Goal: Task Accomplishment & Management: Use online tool/utility

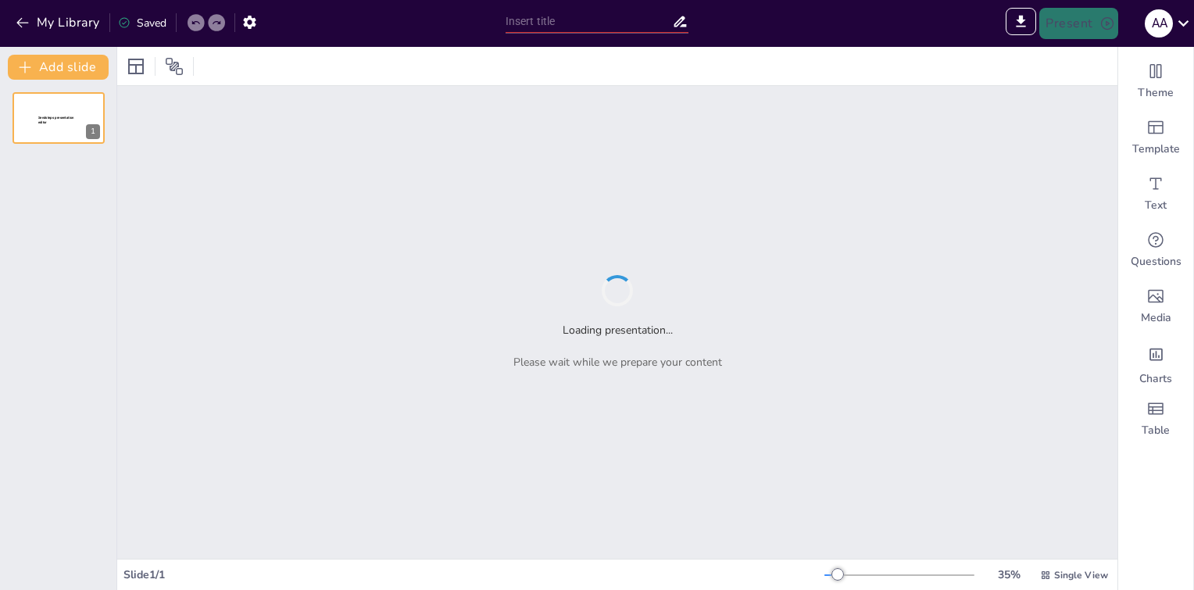
type input "Sendsteps presentation"
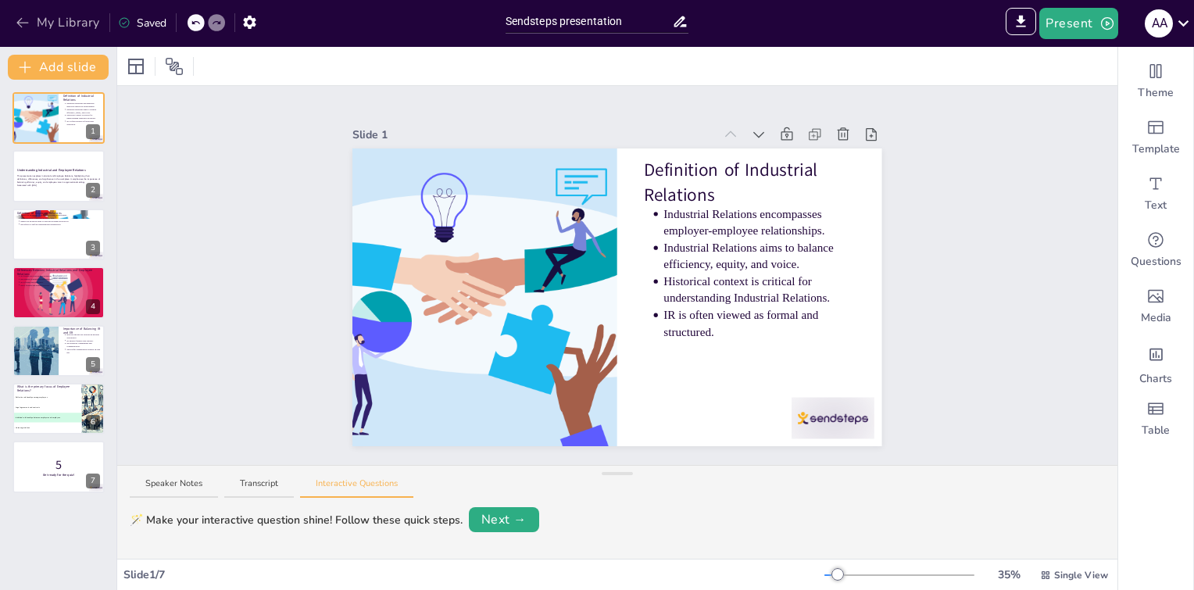
click at [57, 23] on button "My Library" at bounding box center [59, 22] width 95 height 25
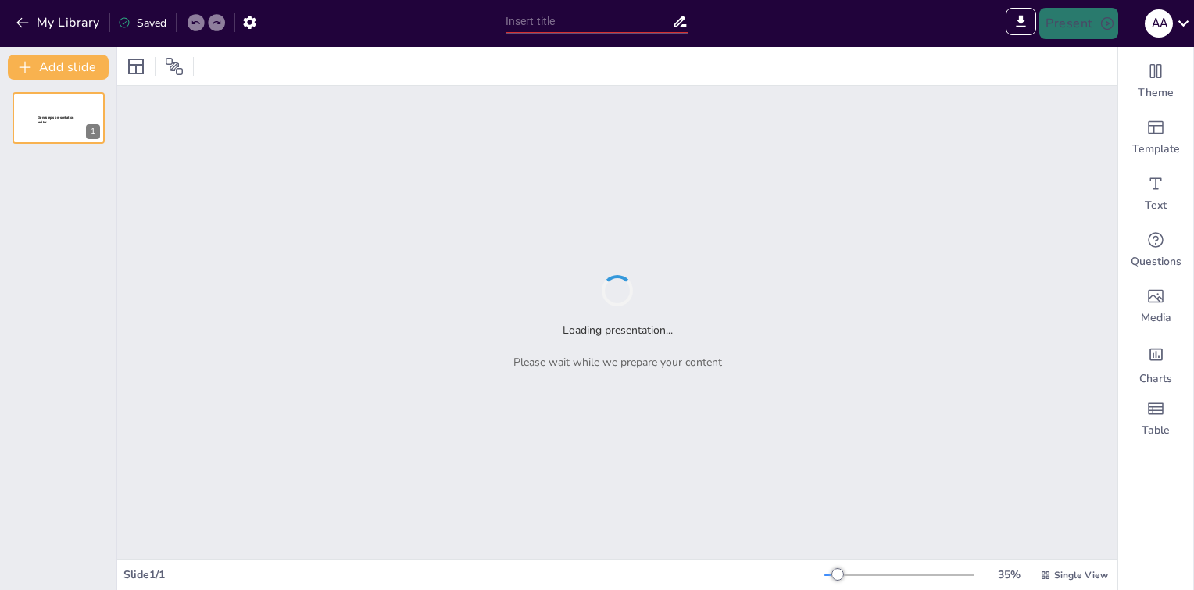
type input "Employee [PERSON_NAME] Industrial Relations"
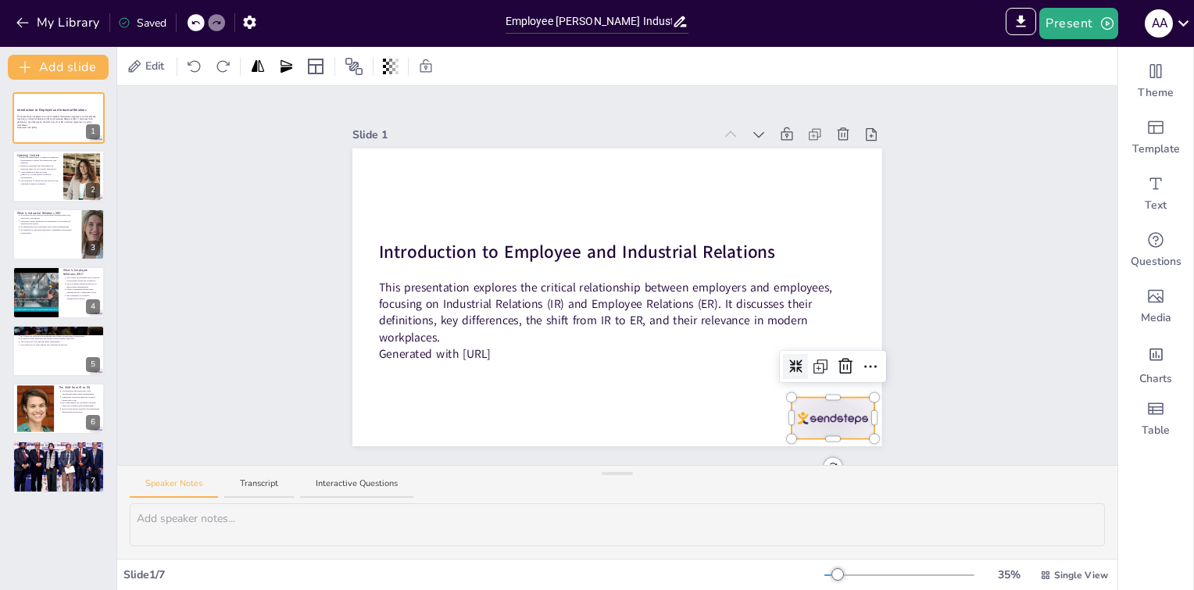
click at [810, 419] on div at bounding box center [833, 418] width 83 height 41
click at [836, 357] on icon at bounding box center [845, 366] width 19 height 19
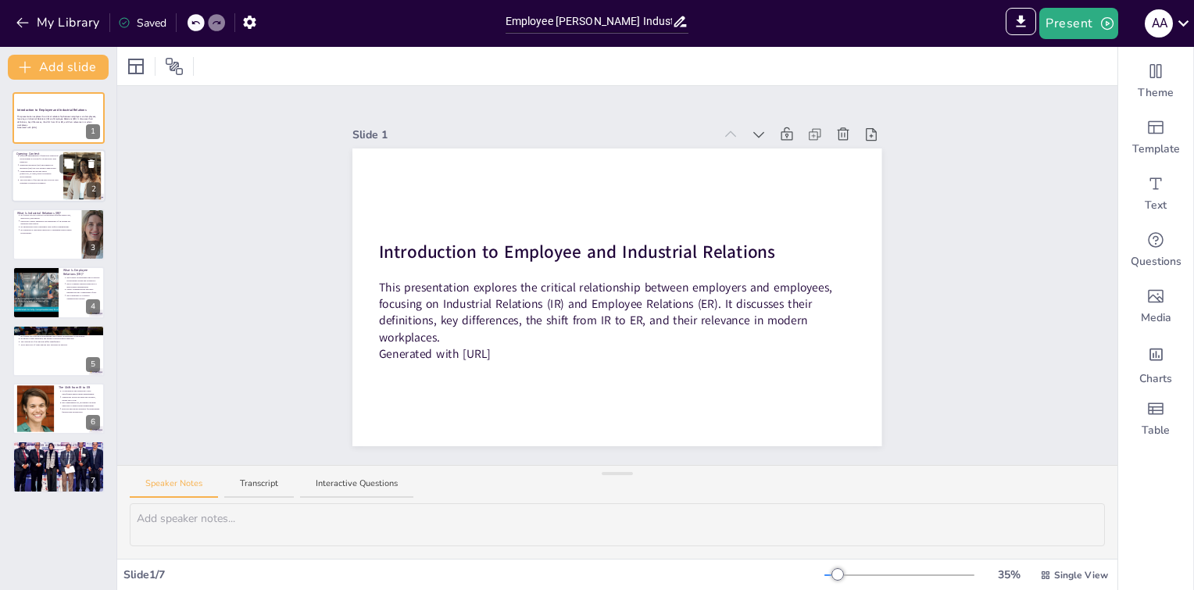
click at [47, 167] on p "Industrial Relations (IR) and Employee Relations (ER) are two distinct approach…" at bounding box center [39, 167] width 39 height 6
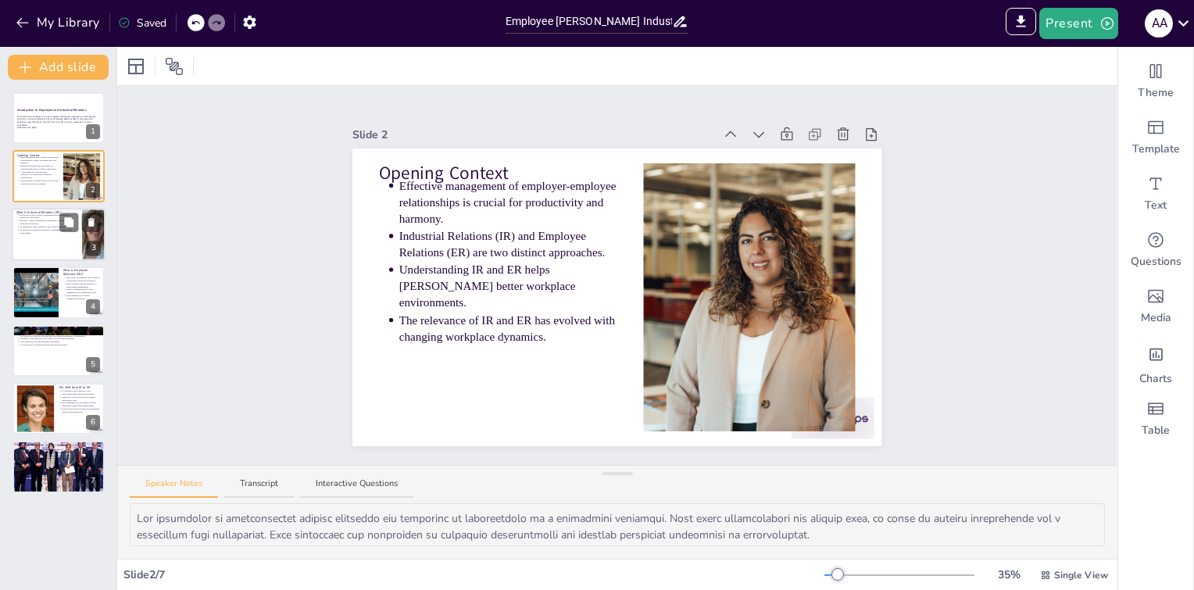
click at [47, 235] on div at bounding box center [59, 234] width 94 height 53
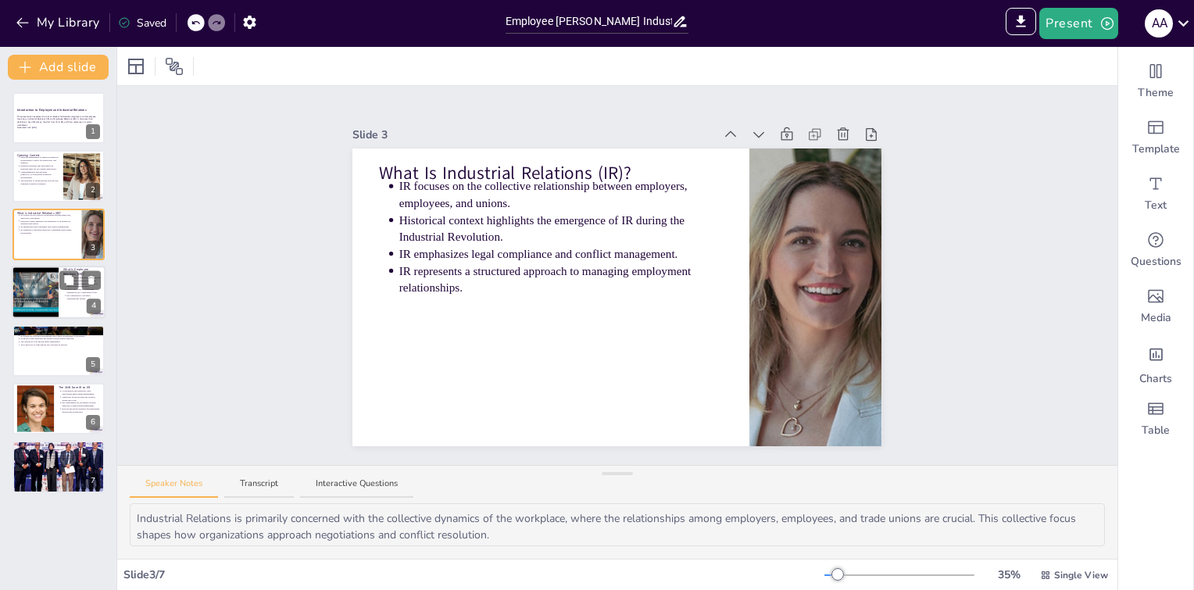
click at [33, 281] on div at bounding box center [35, 292] width 70 height 53
type textarea "Employee Relations emphasizes the importance of both individual and collective …"
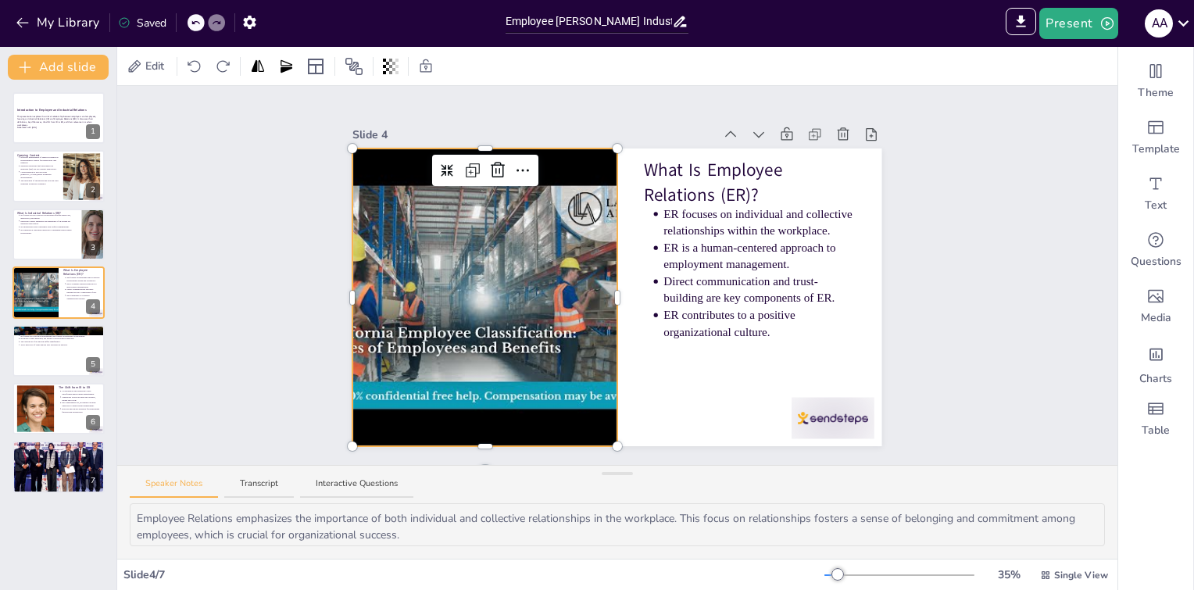
click at [478, 296] on div at bounding box center [485, 298] width 397 height 298
click at [31, 127] on p "Generated with [URL]" at bounding box center [58, 128] width 84 height 3
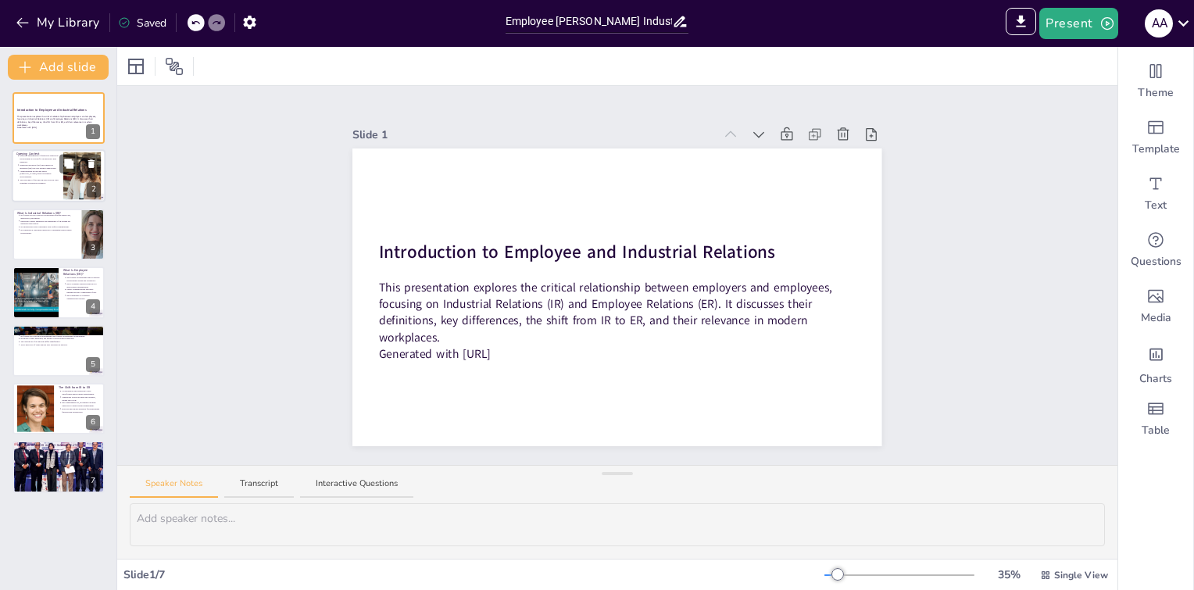
click at [49, 186] on div at bounding box center [59, 176] width 94 height 53
type textarea "The management of relationships between employers and employees is foundational…"
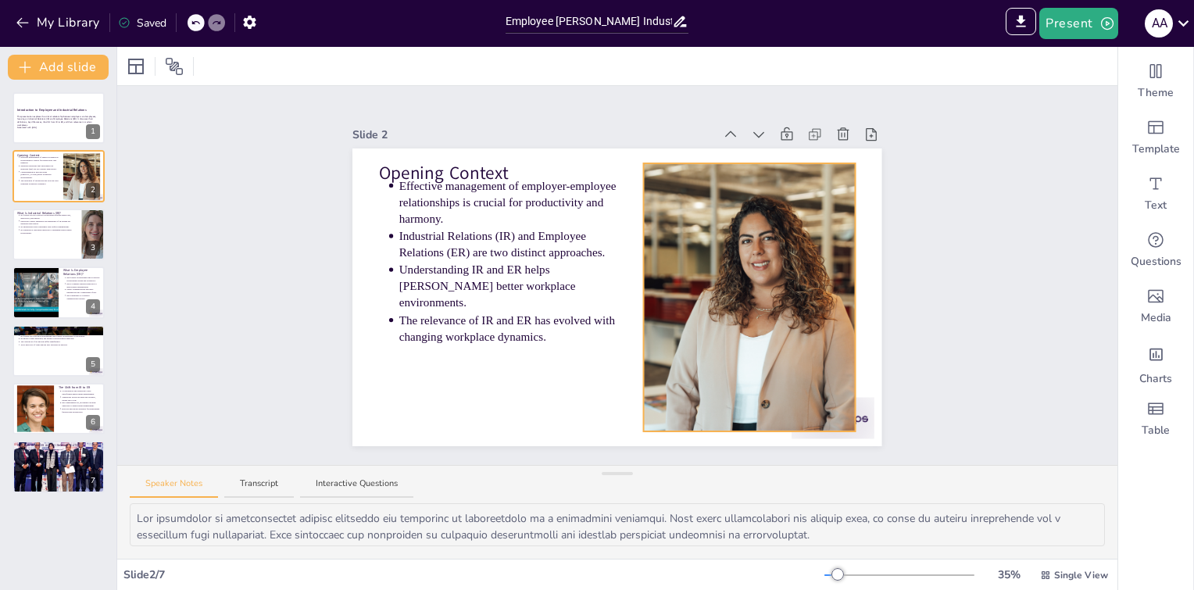
click at [710, 268] on div at bounding box center [750, 297] width 530 height 268
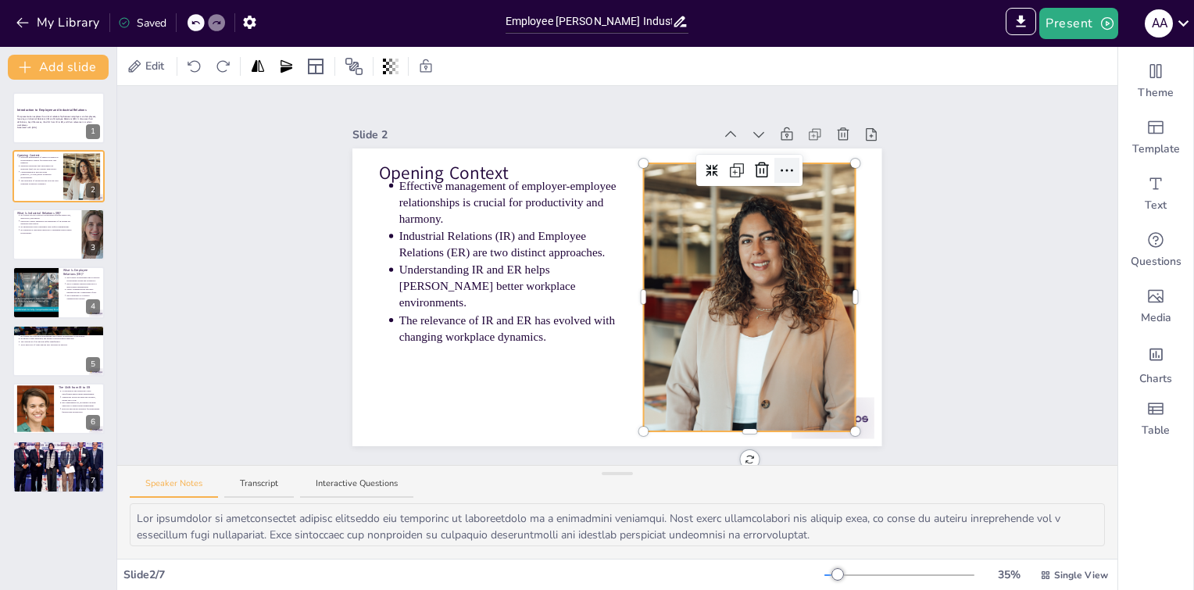
click at [778, 166] on icon at bounding box center [787, 170] width 19 height 19
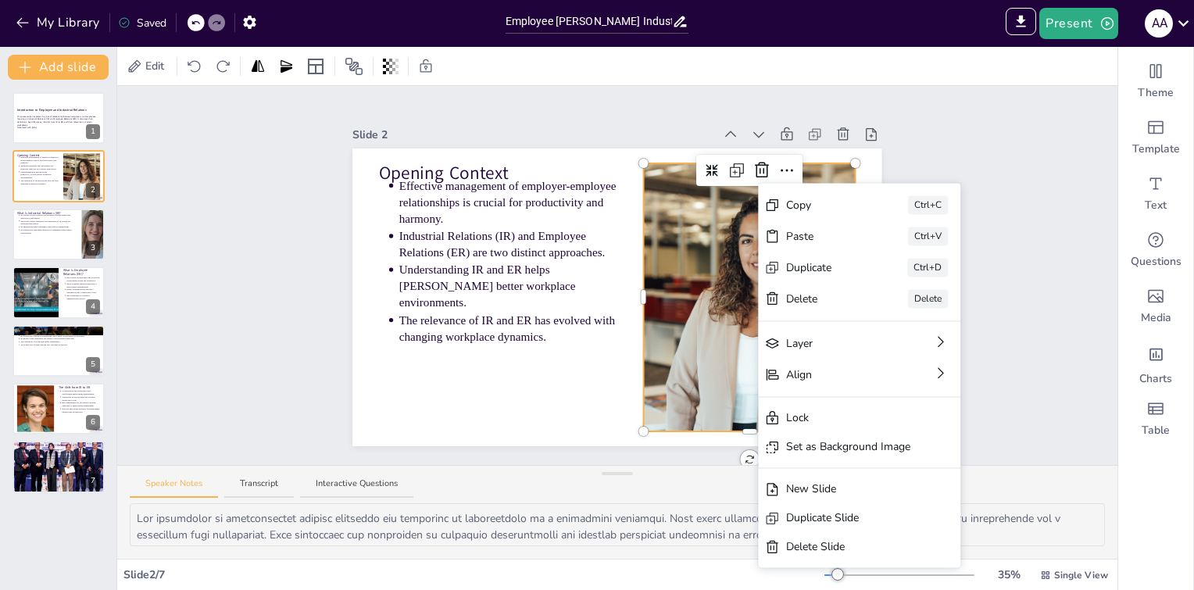
click at [538, 106] on div "Slide 1 Introduction to Employee and Industrial Relations This presentation exp…" at bounding box center [617, 276] width 529 height 342
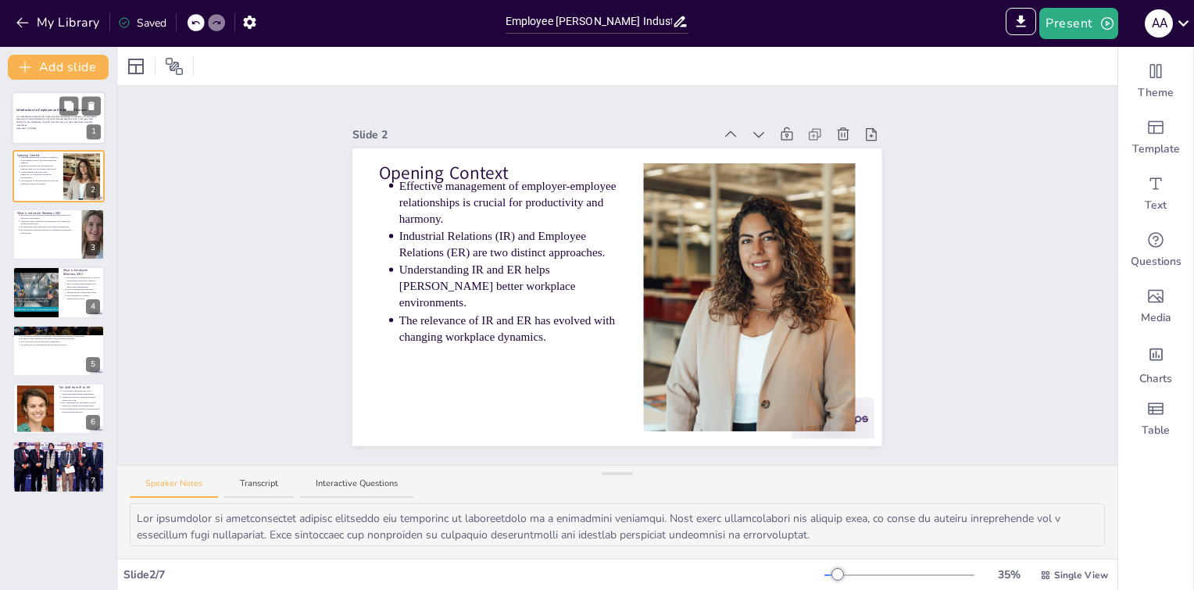
click at [35, 117] on p "This presentation explores the critical relationship between employers and empl…" at bounding box center [58, 121] width 84 height 12
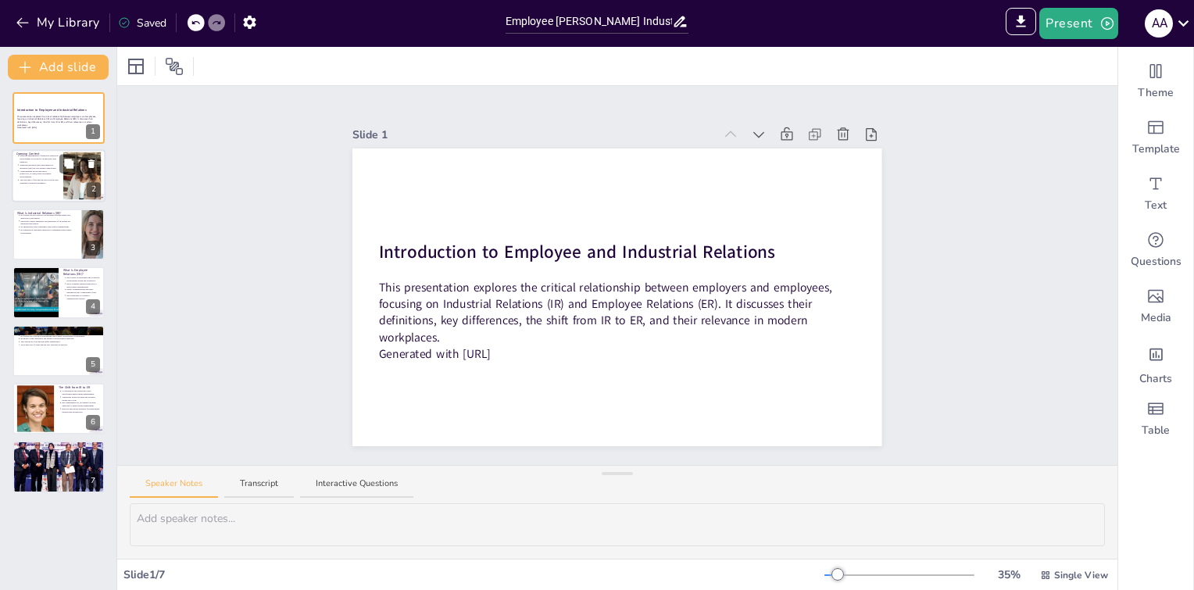
click at [13, 153] on div "Introduction to Employee and Industrial Relations This presentation explores th…" at bounding box center [58, 292] width 116 height 401
click at [19, 184] on div at bounding box center [59, 176] width 94 height 53
type textarea "The management of relationships between employers and employees is foundational…"
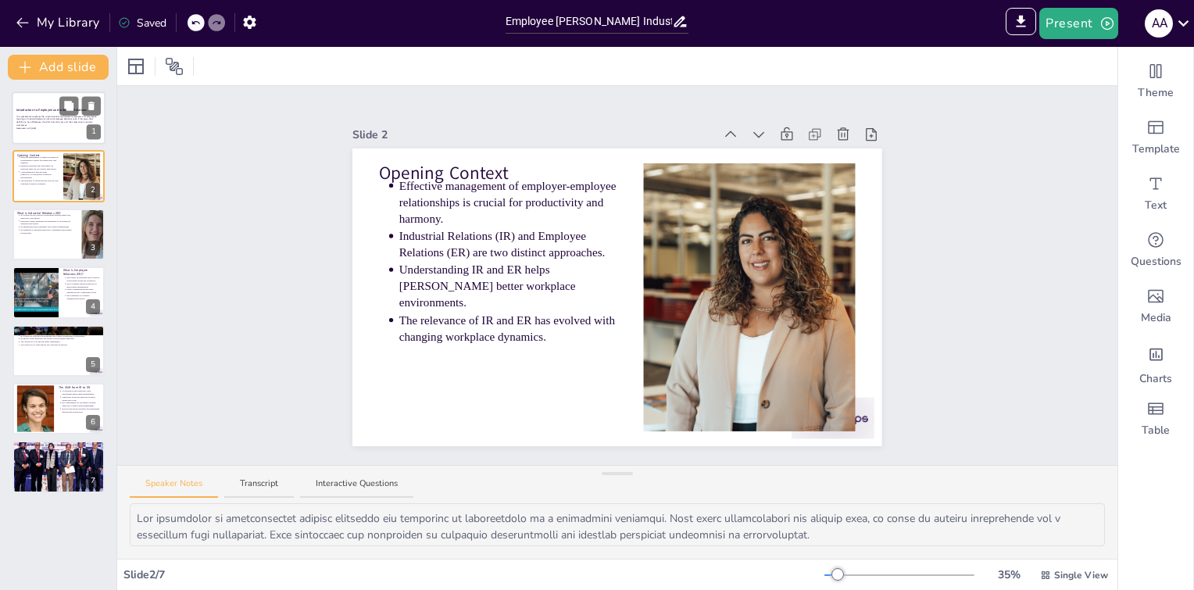
click at [30, 123] on p "This presentation explores the critical relationship between employers and empl…" at bounding box center [58, 121] width 84 height 12
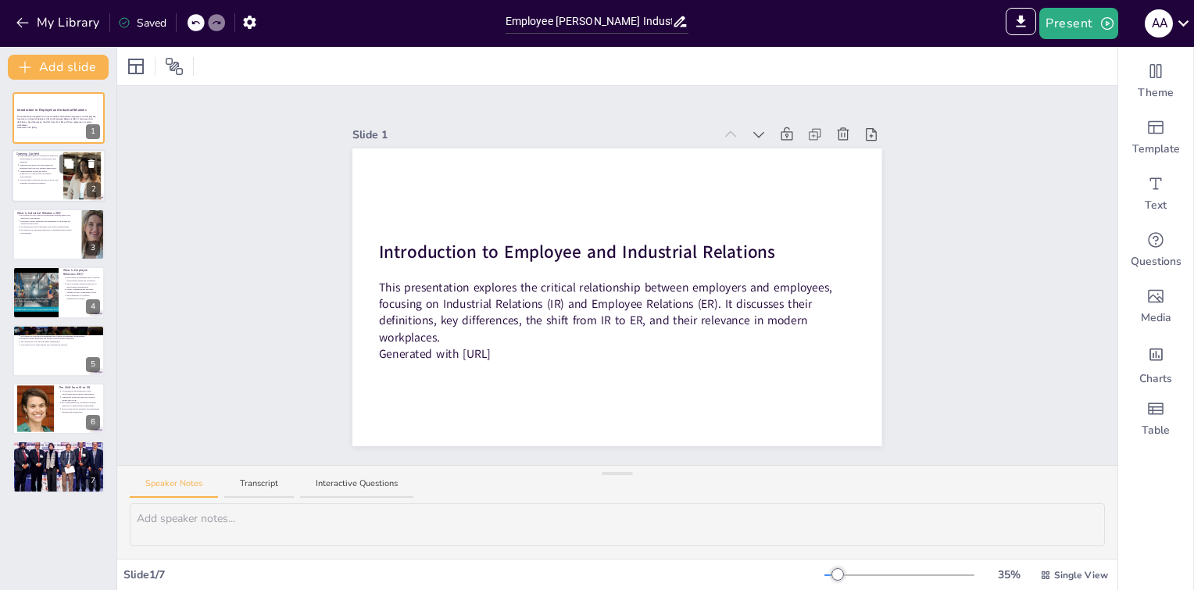
click at [34, 172] on p "Understanding IR and ER helps [PERSON_NAME] better workplace environments." at bounding box center [39, 174] width 39 height 9
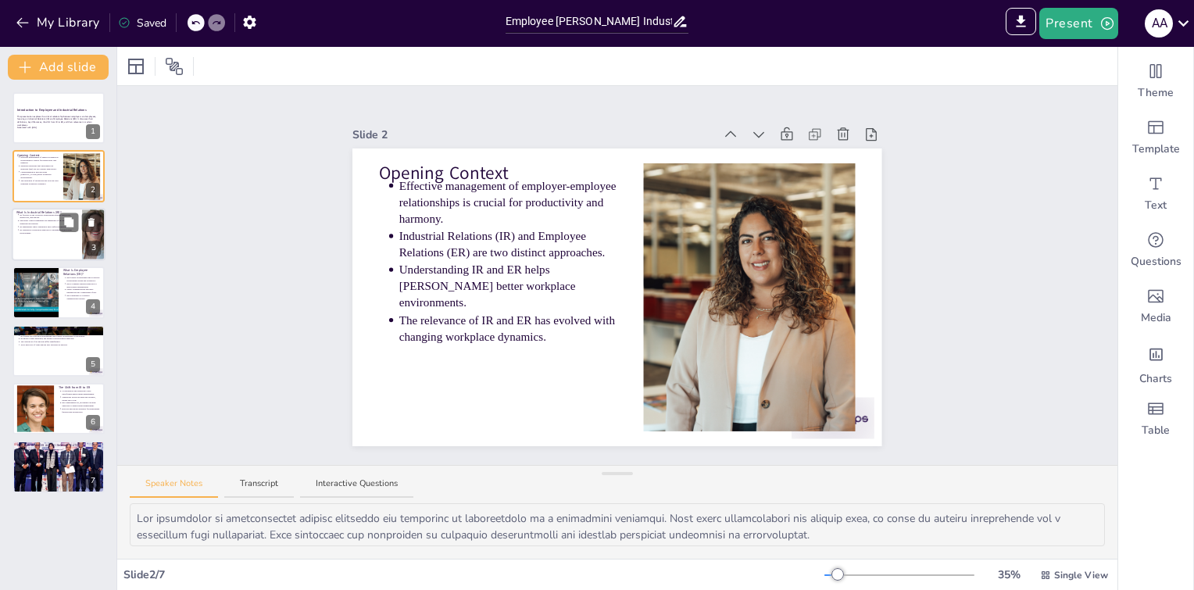
click at [53, 217] on p "IR focuses on the collective relationship between employers, employees, and uni…" at bounding box center [49, 216] width 58 height 6
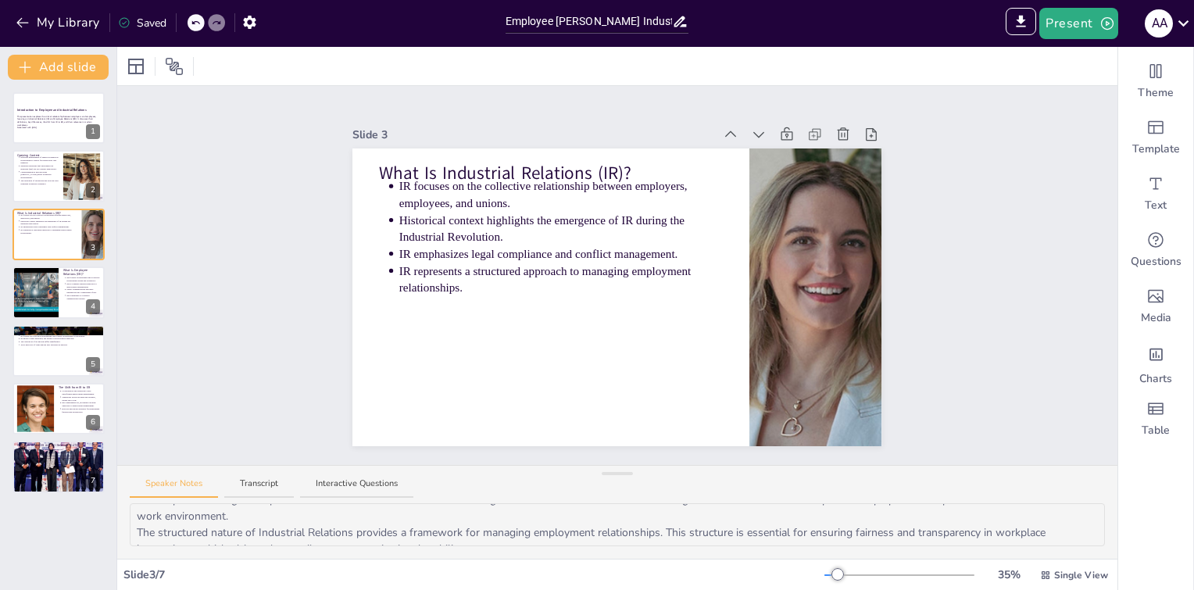
scroll to position [102, 0]
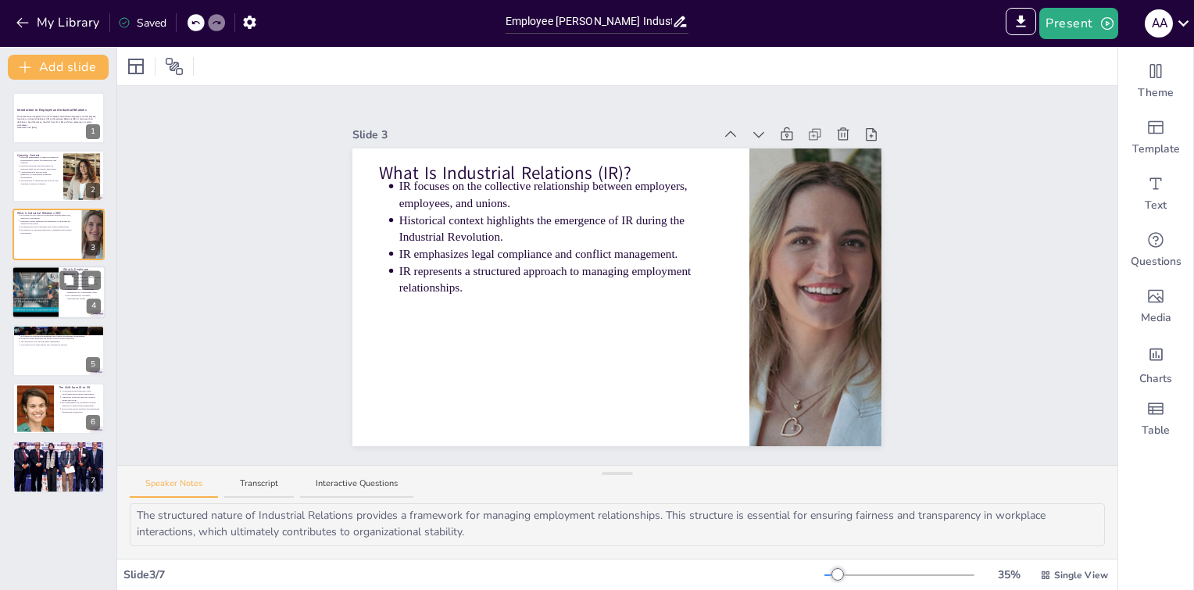
click at [39, 280] on div at bounding box center [35, 292] width 70 height 53
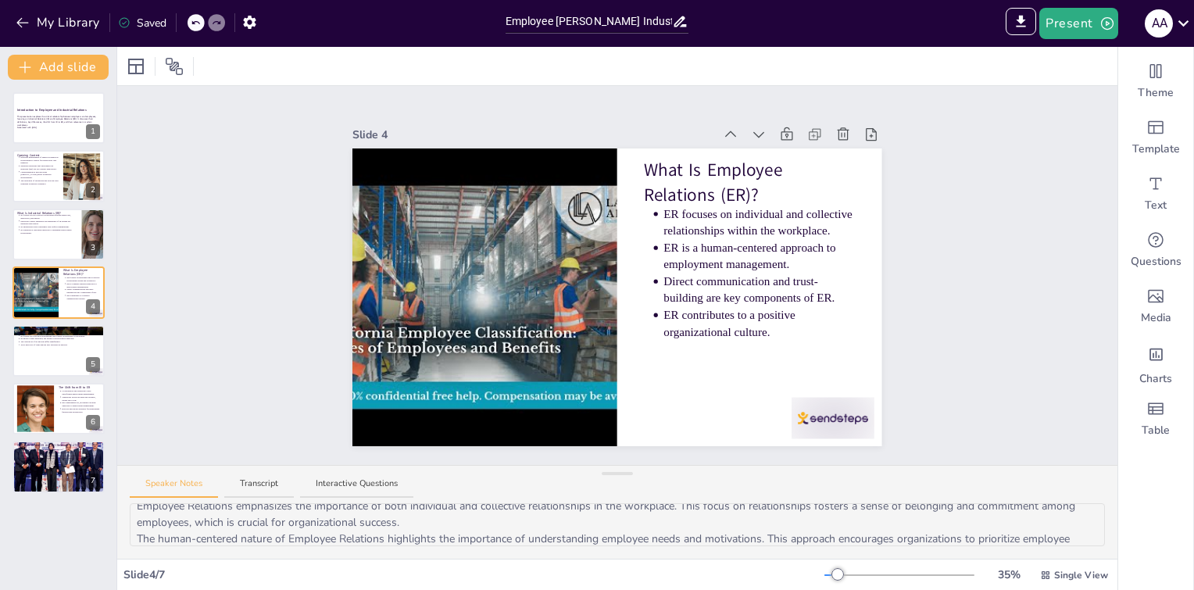
scroll to position [0, 0]
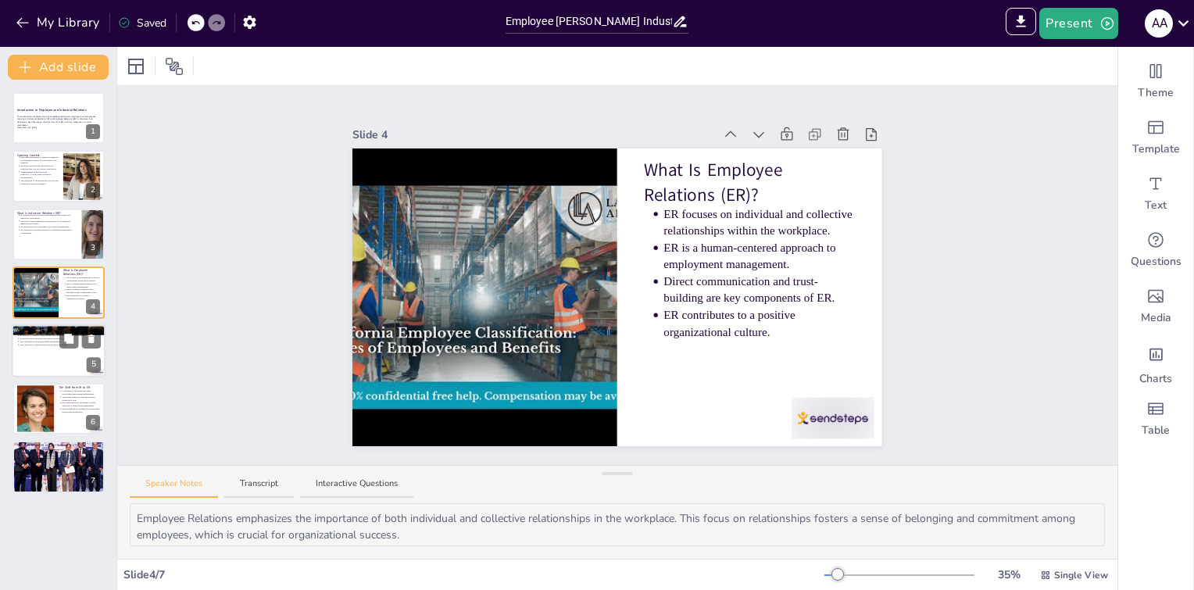
click at [44, 353] on div at bounding box center [59, 350] width 94 height 53
type textarea "The distinction between the focus of Industrial Relations and Employee Relation…"
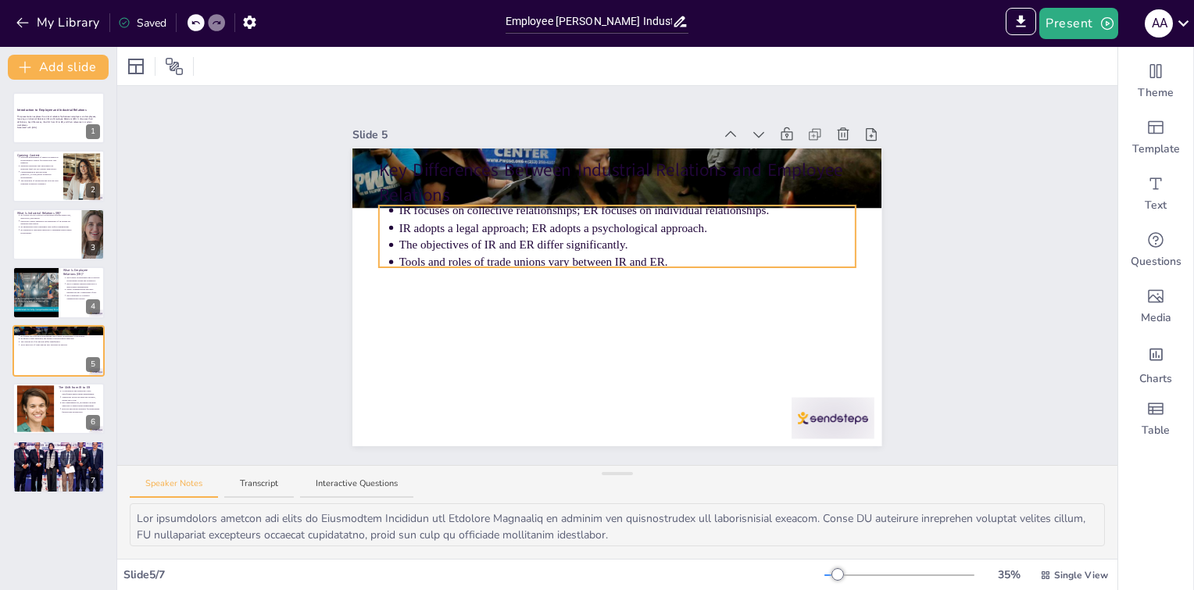
click at [460, 254] on p "Tools and roles of trade unions vary between IR and ER." at bounding box center [627, 262] width 457 height 16
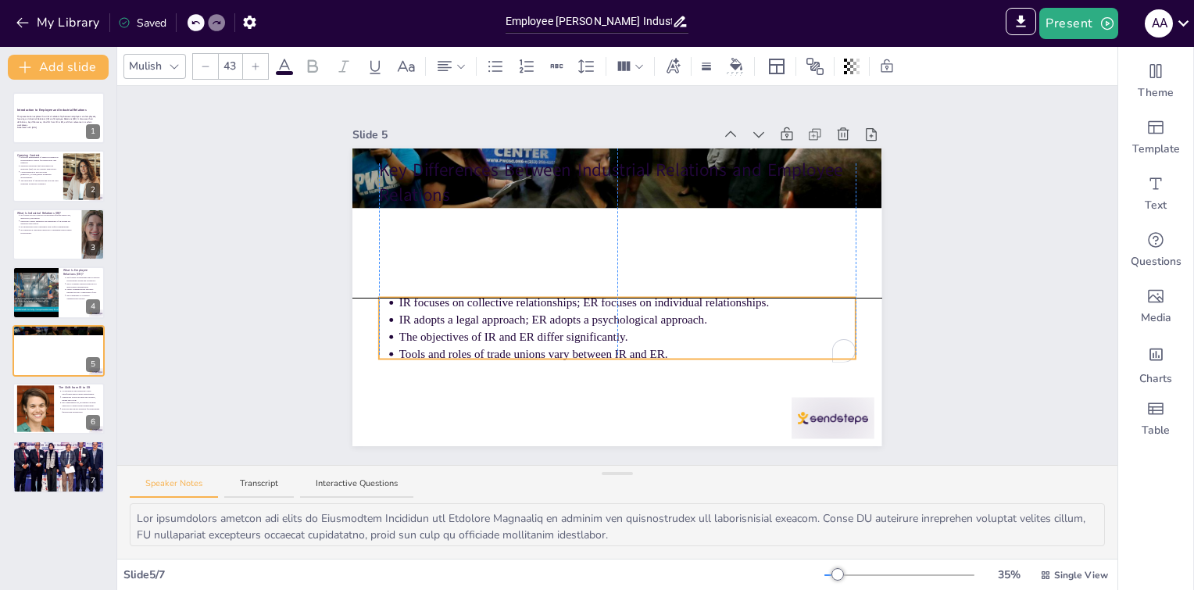
drag, startPoint x: 469, startPoint y: 258, endPoint x: 468, endPoint y: 350, distance: 92.2
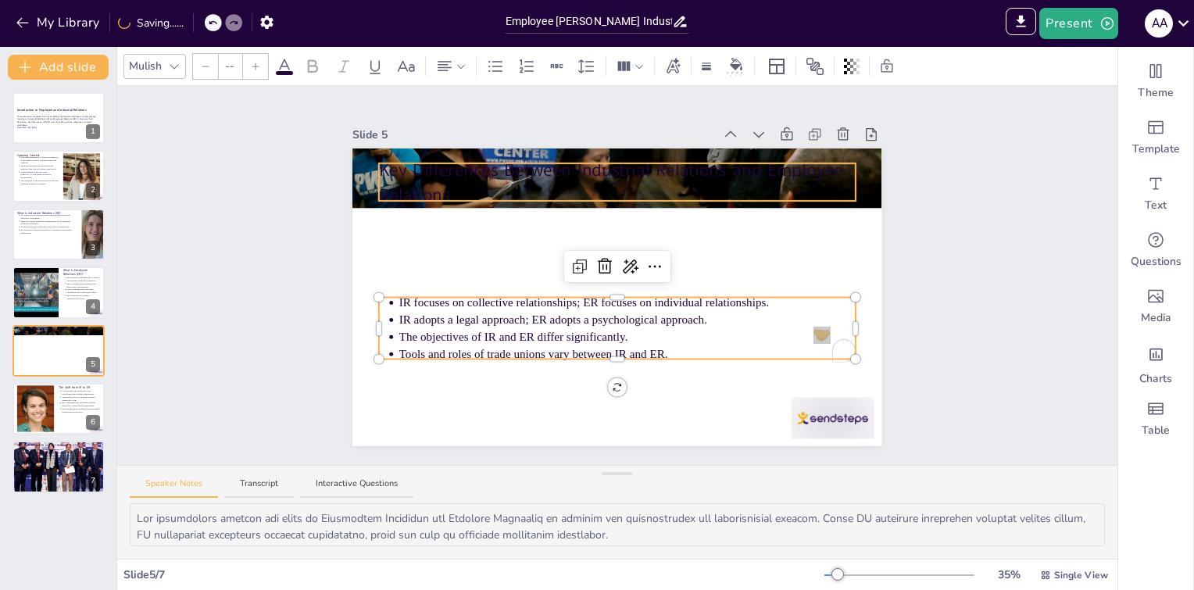
type input "64"
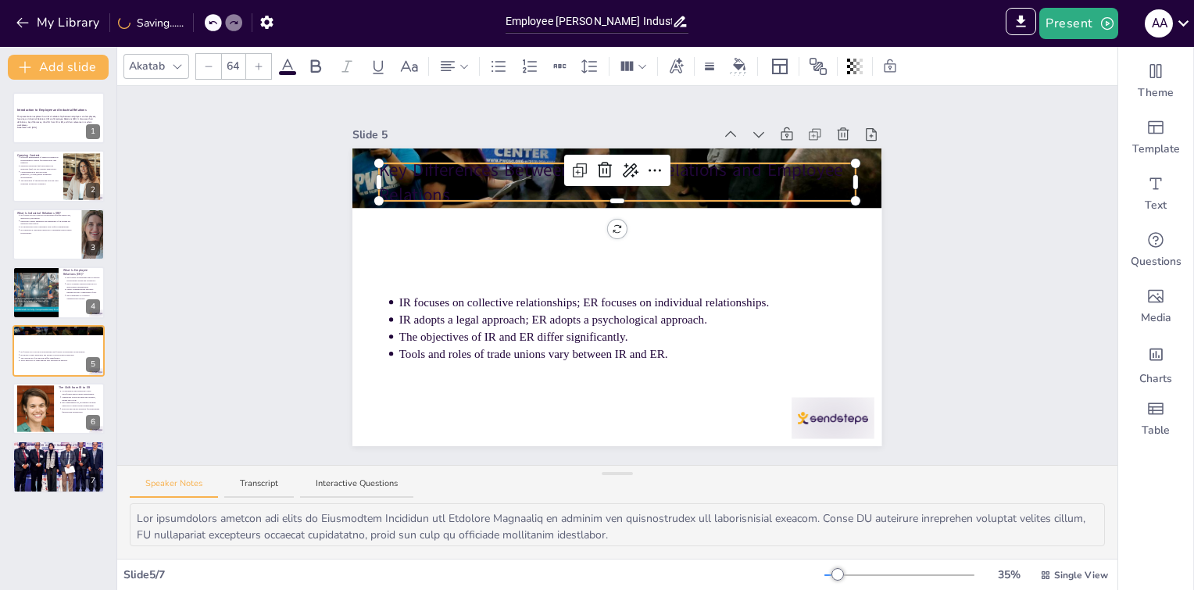
click at [471, 158] on p "Key Differences Between Industrial Relations and Employee Relations" at bounding box center [617, 182] width 477 height 49
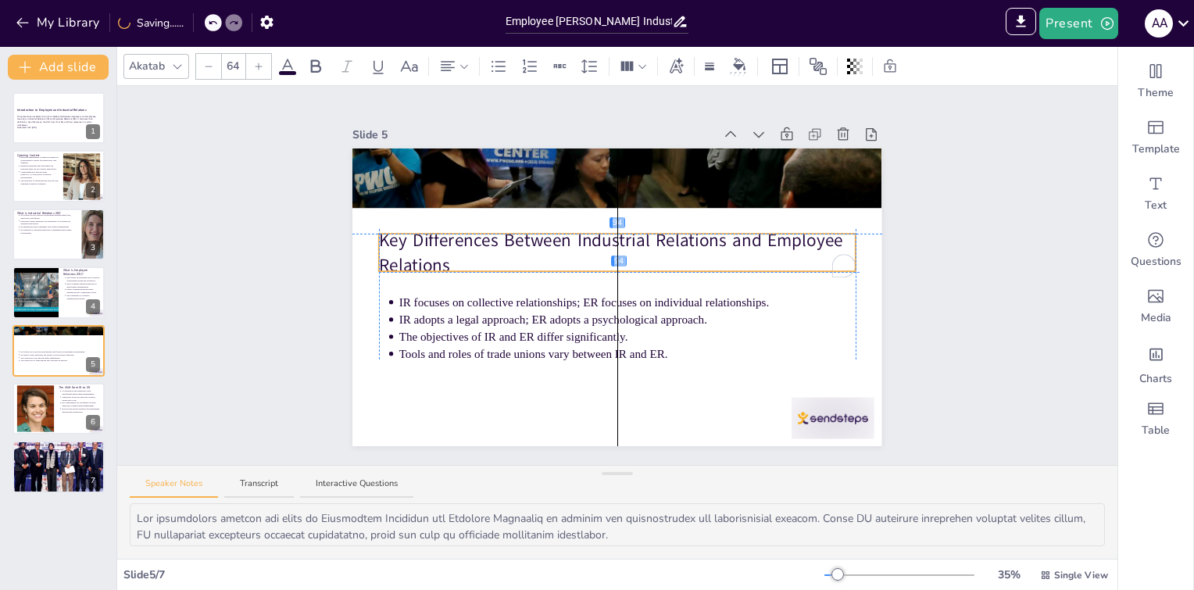
drag, startPoint x: 474, startPoint y: 158, endPoint x: 478, endPoint y: 225, distance: 67.3
click at [171, 145] on div "Slide 1 Introduction to Employee and Industrial Relations This presentation exp…" at bounding box center [617, 275] width 1001 height 379
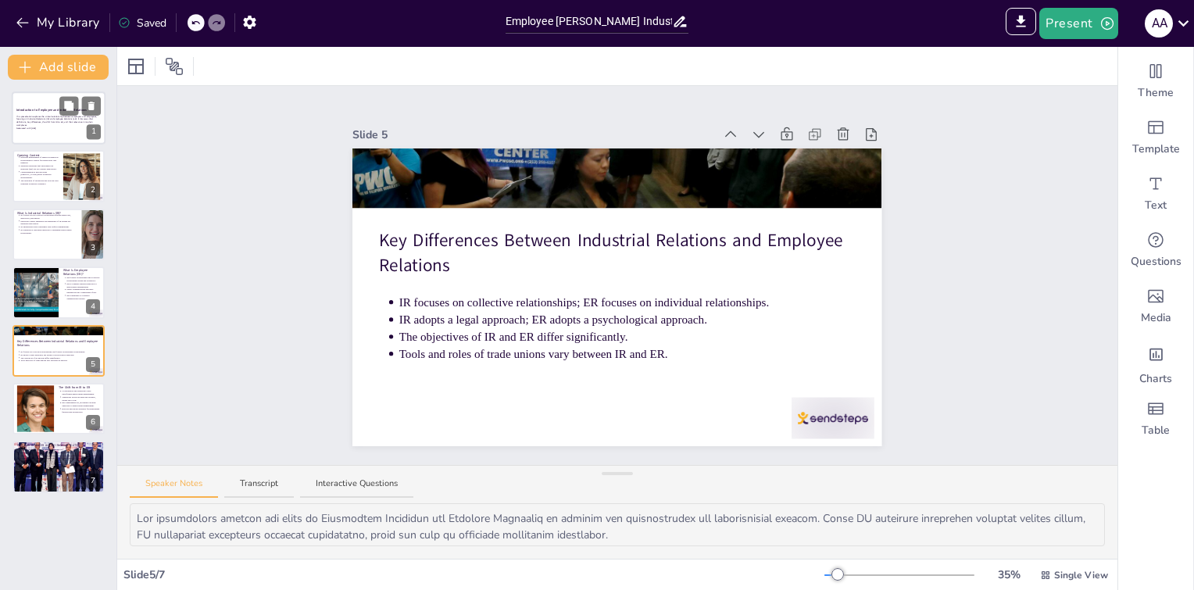
click at [47, 116] on p "This presentation explores the critical relationship between employers and empl…" at bounding box center [58, 121] width 84 height 12
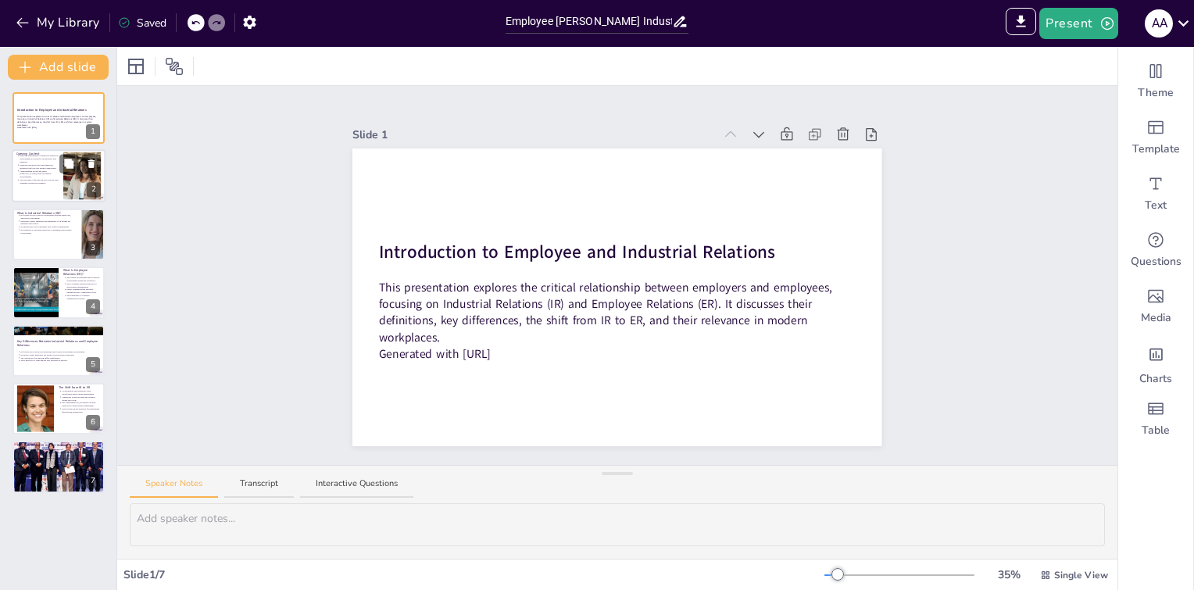
click at [62, 174] on div at bounding box center [59, 176] width 94 height 53
type textarea "The management of relationships between employers and employees is foundational…"
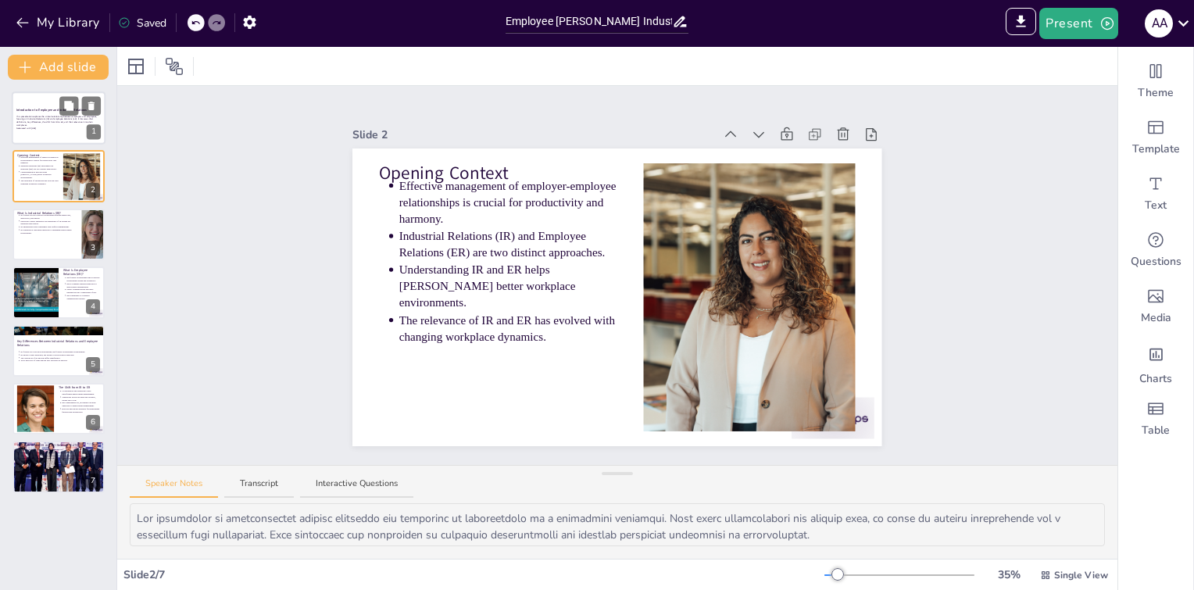
click at [50, 131] on div at bounding box center [59, 117] width 94 height 53
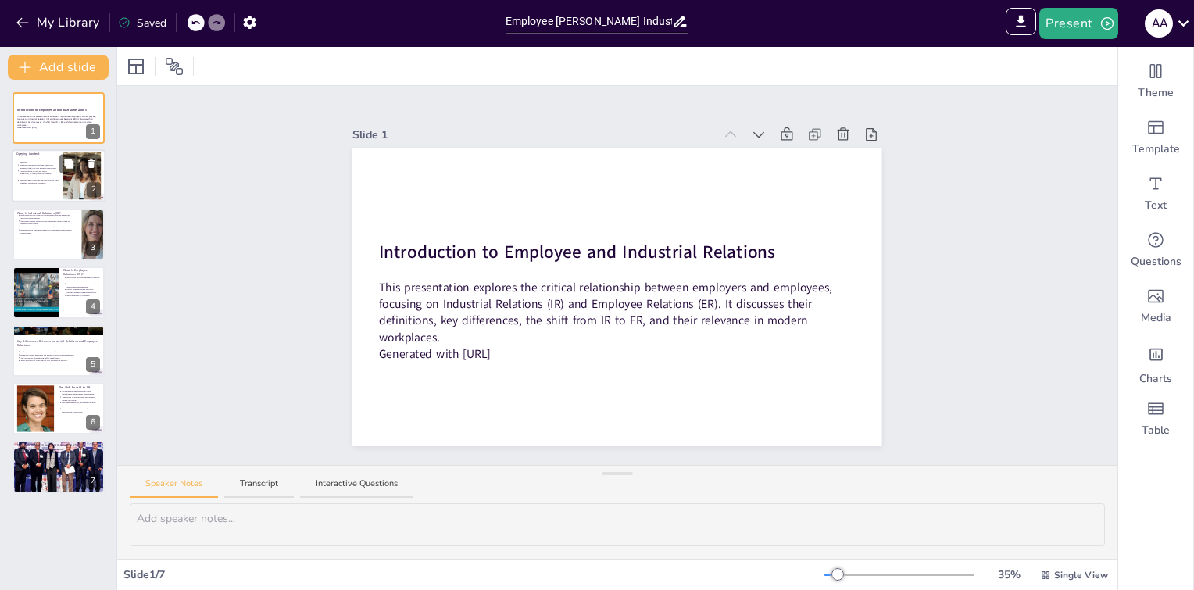
click at [39, 171] on p "Understanding IR and ER helps [PERSON_NAME] better workplace environments." at bounding box center [39, 174] width 39 height 9
type textarea "The management of relationships between employers and employees is foundational…"
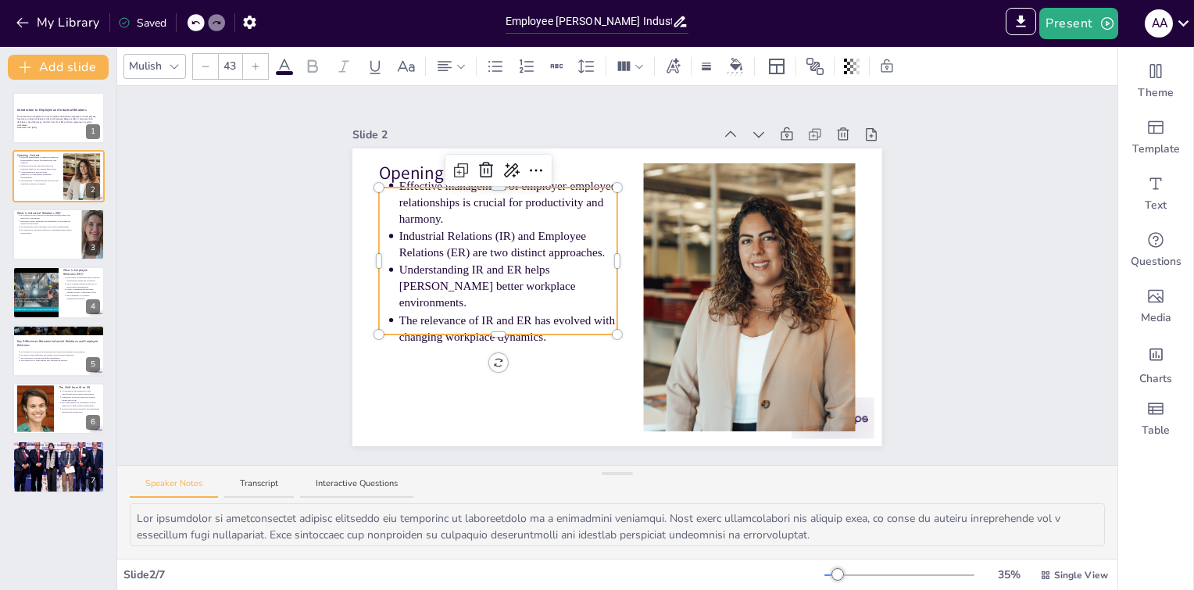
click at [418, 194] on p "Effective management of employer-employee relationships is crucial for producti…" at bounding box center [508, 202] width 218 height 50
type input "64"
click at [406, 163] on div "Opening Context Effective management of employer-employee relationships is cruc…" at bounding box center [617, 298] width 529 height 298
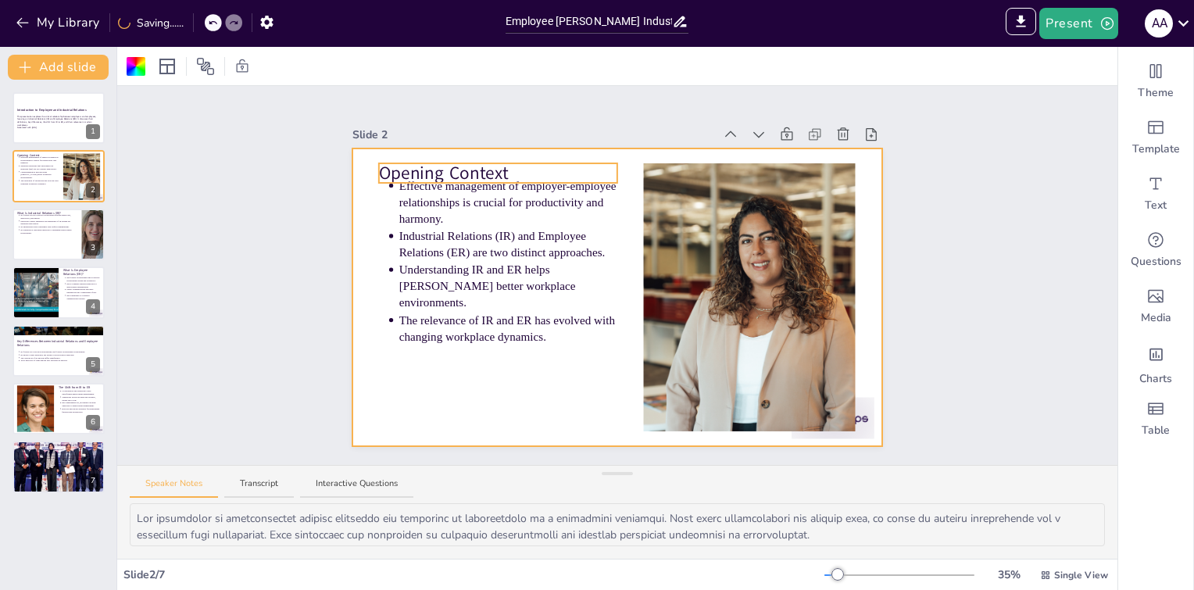
click at [413, 168] on p "Opening Context" at bounding box center [498, 173] width 238 height 25
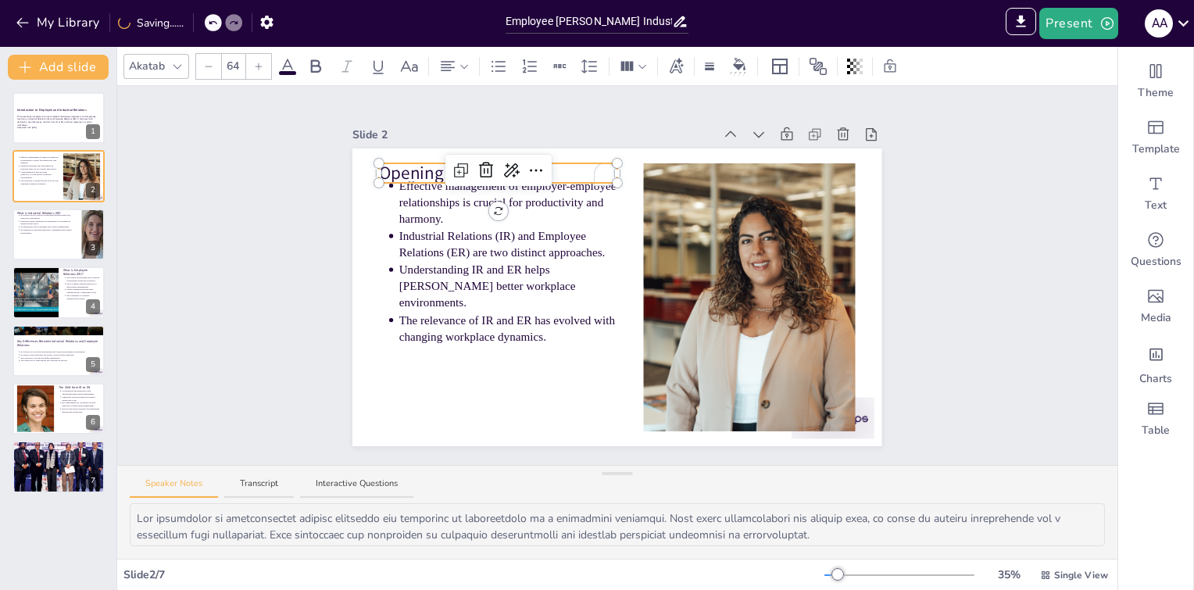
click at [413, 168] on p "Opening Context" at bounding box center [498, 173] width 238 height 25
copy p "Opening Context"
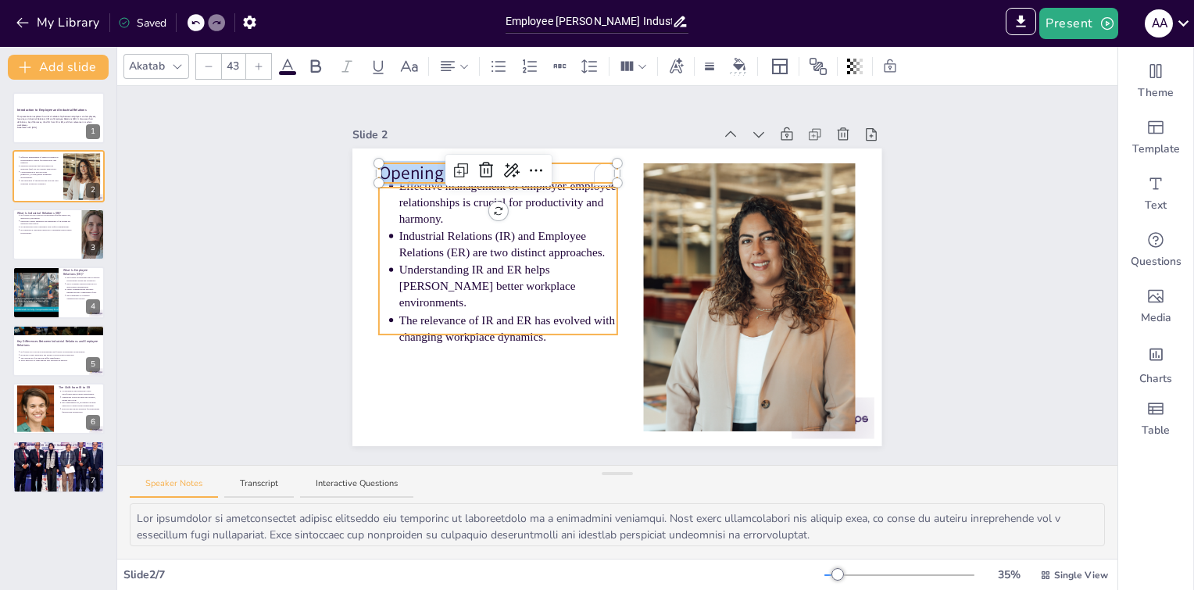
click at [422, 235] on p "Industrial Relations (IR) and Employee Relations (ER) are two distinct approach…" at bounding box center [508, 243] width 218 height 33
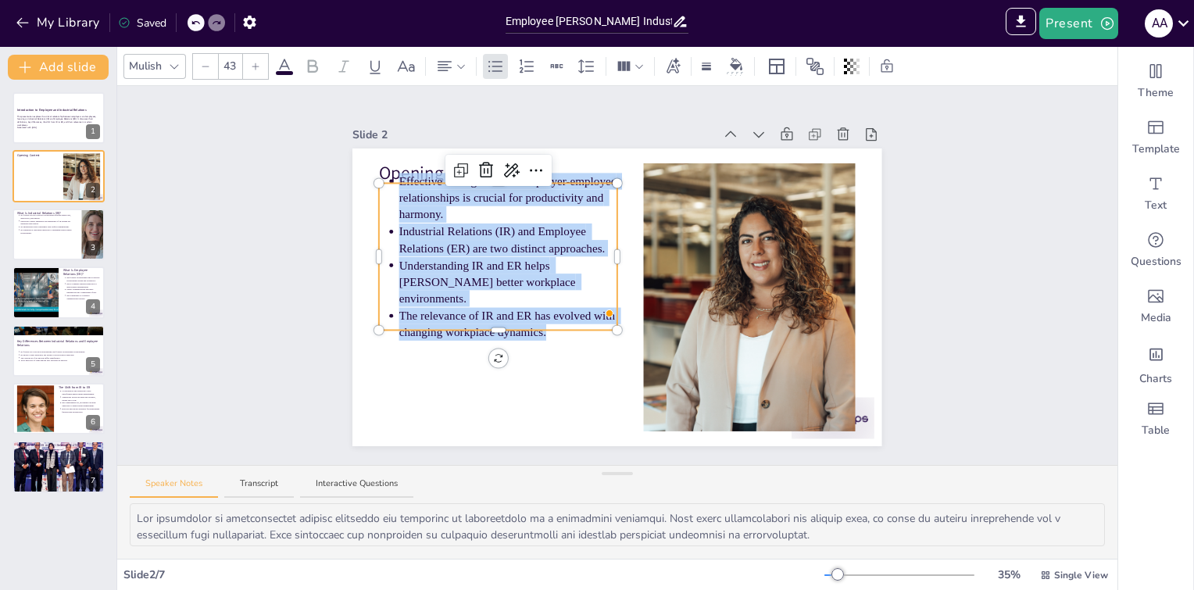
drag, startPoint x: 541, startPoint y: 314, endPoint x: 367, endPoint y: 177, distance: 221.5
click at [367, 177] on div "Opening Context Effective management of employer-employee relationships is cruc…" at bounding box center [617, 298] width 529 height 298
copy ul "Effective management of employer-employee relationships is crucial for producti…"
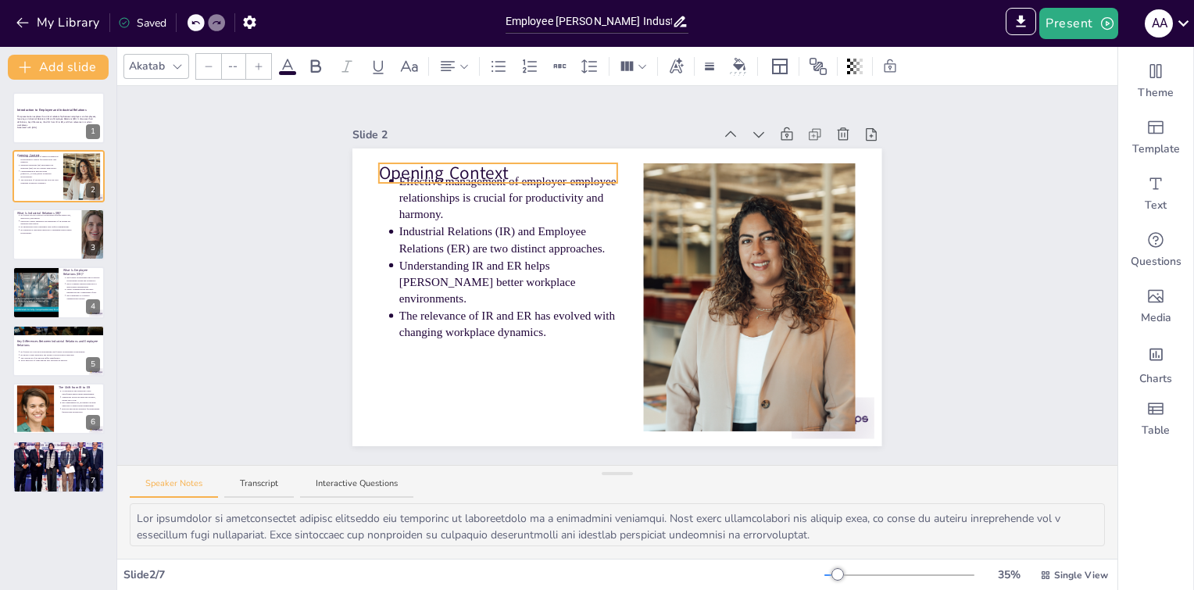
type input "64"
click at [403, 169] on p "Opening Context" at bounding box center [498, 173] width 238 height 25
click at [239, 238] on div "Slide 1 Introduction to Employee and Industrial Relations This presentation exp…" at bounding box center [617, 275] width 1001 height 379
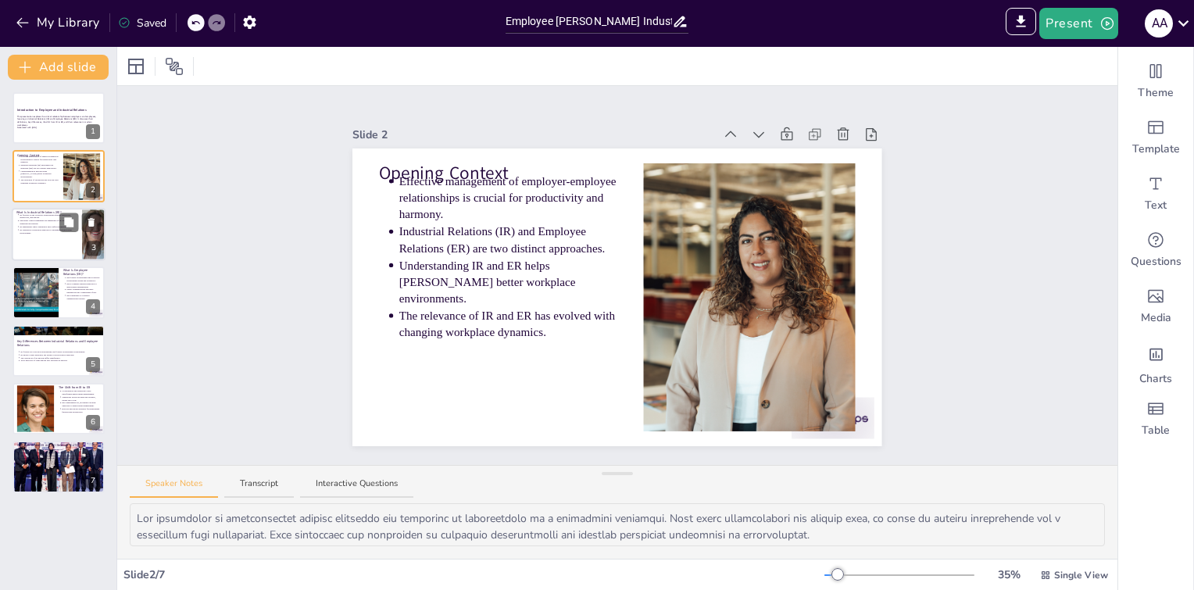
click at [56, 225] on p "IR emphasizes legal compliance and conflict management." at bounding box center [49, 226] width 58 height 3
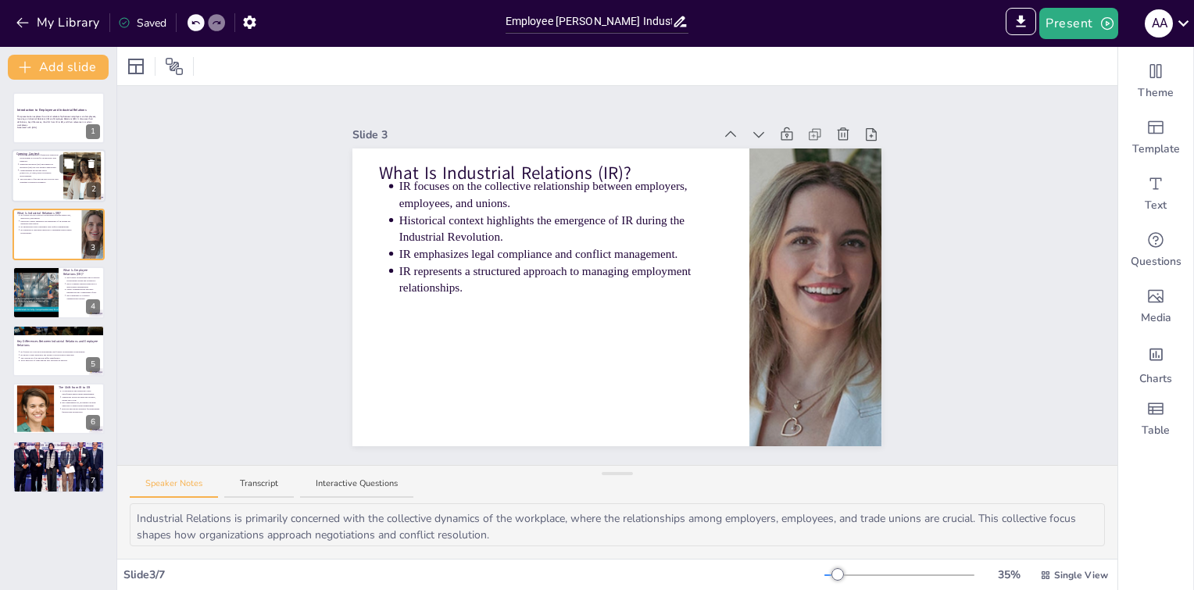
click at [36, 188] on div at bounding box center [59, 176] width 94 height 53
type textarea "The management of relationships between employers and employees is foundational…"
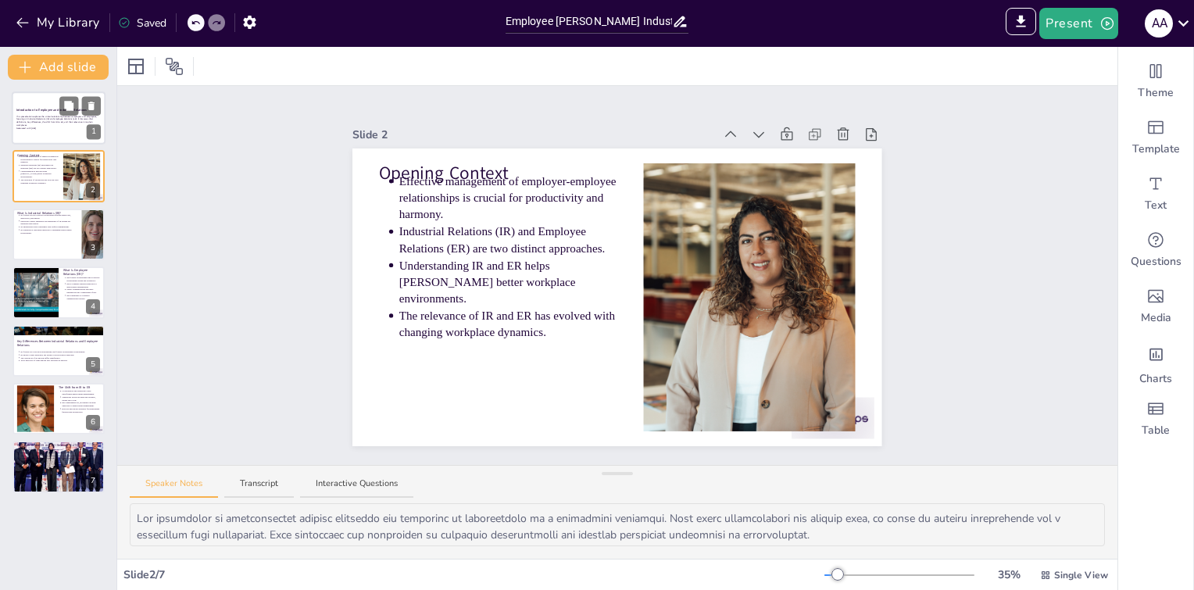
click at [29, 127] on p "Generated with [URL]" at bounding box center [58, 128] width 84 height 3
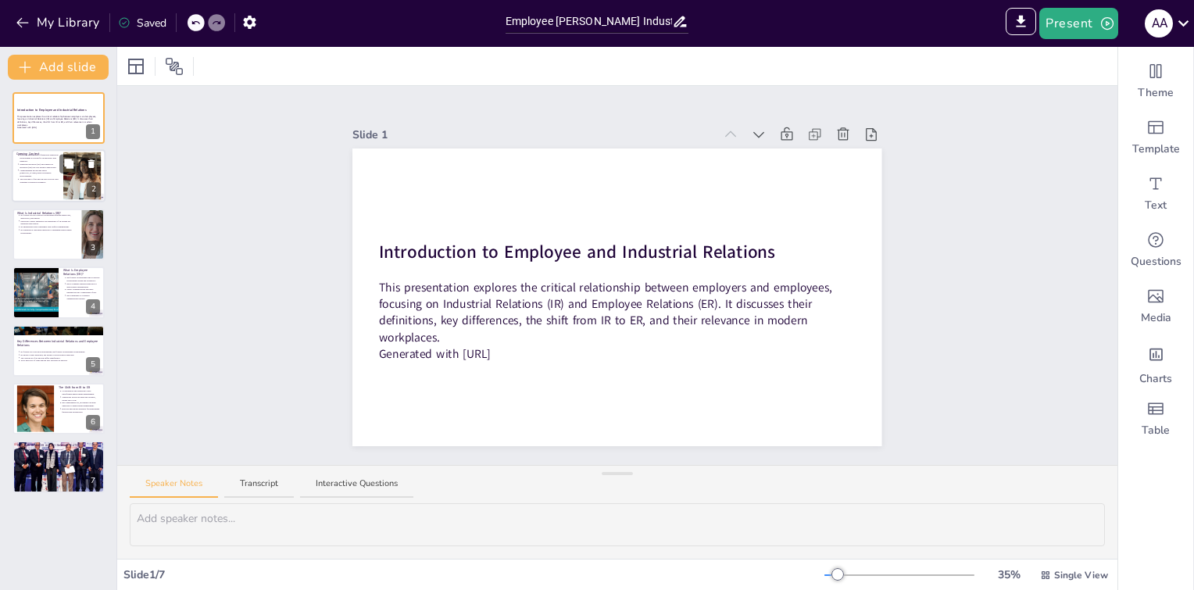
click at [34, 178] on p "The relevance of IR and ER has evolved with changing workplace dynamics." at bounding box center [39, 181] width 39 height 6
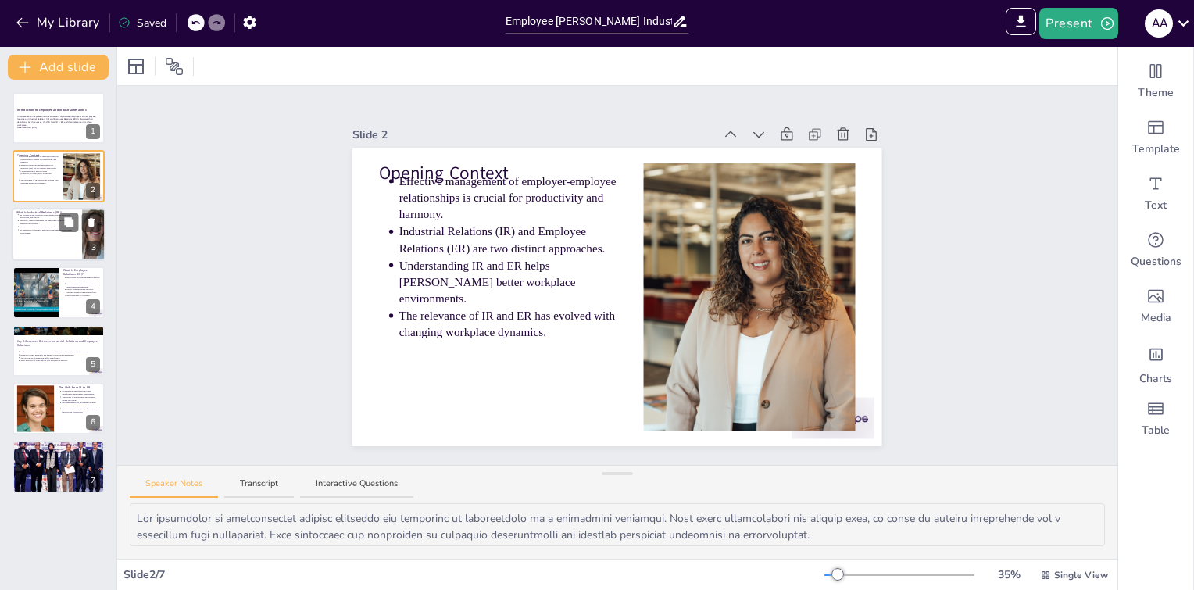
click at [53, 230] on p "IR represents a structured approach to managing employment relationships." at bounding box center [49, 231] width 58 height 6
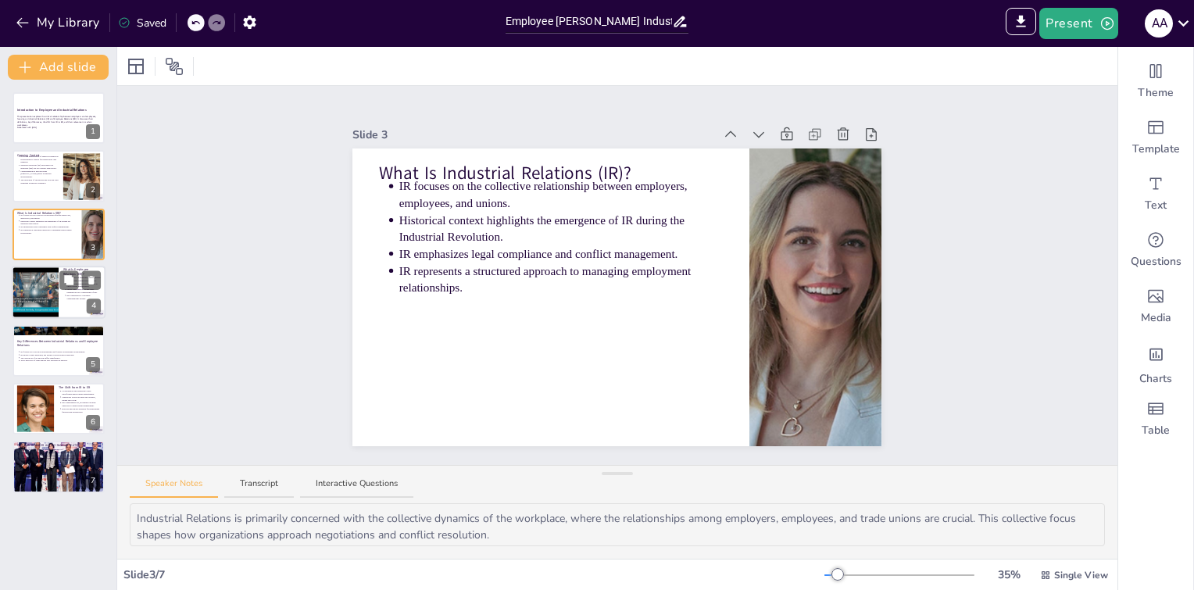
click at [33, 290] on div at bounding box center [35, 292] width 70 height 53
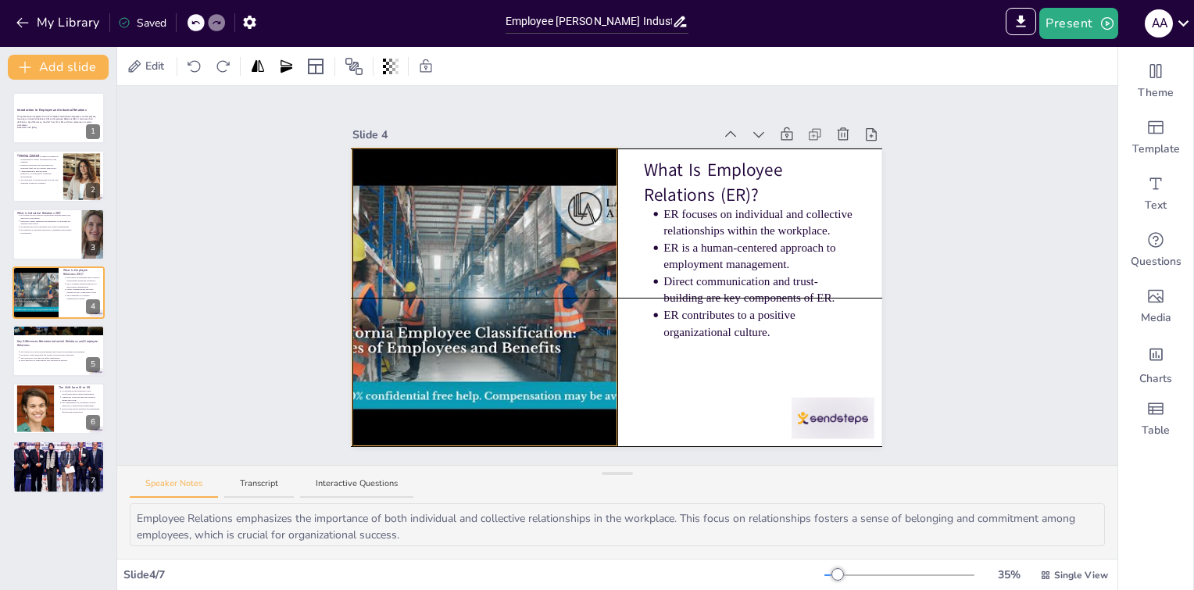
click at [519, 347] on div at bounding box center [485, 298] width 397 height 298
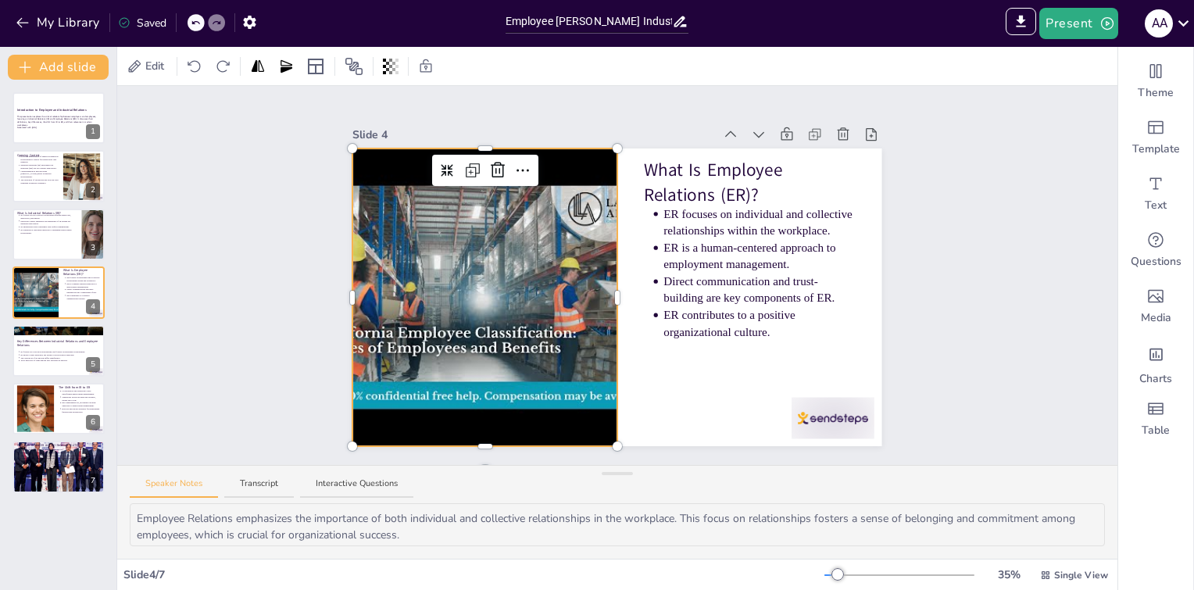
click at [493, 331] on div at bounding box center [485, 298] width 397 height 298
click at [486, 325] on div at bounding box center [485, 298] width 397 height 298
click at [475, 323] on div at bounding box center [485, 298] width 397 height 298
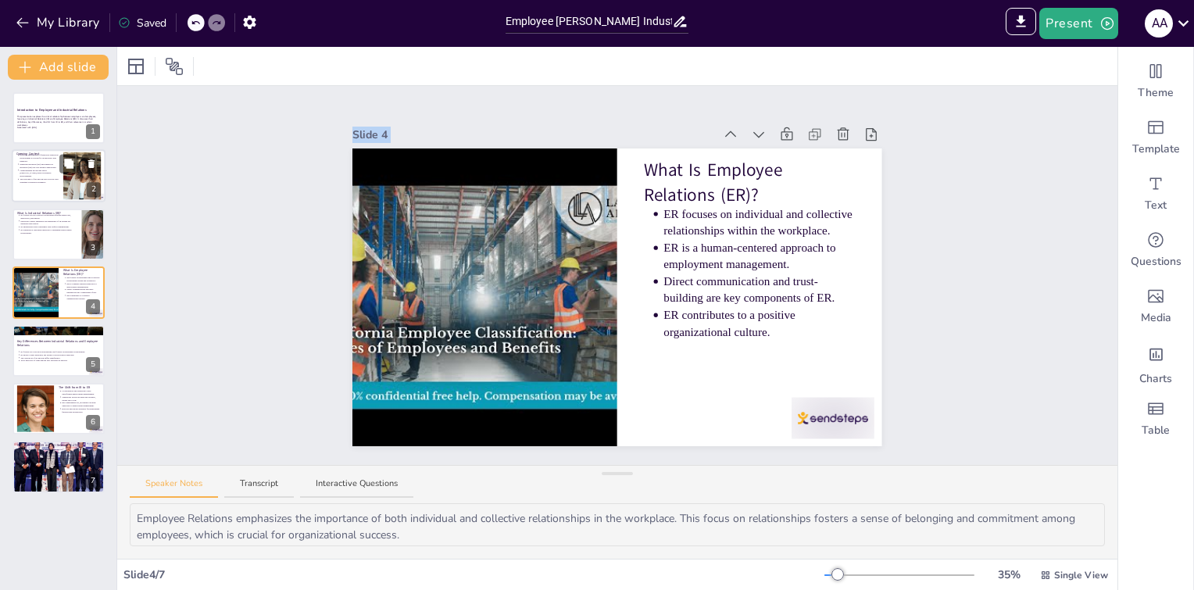
click at [43, 178] on p "The relevance of IR and ER has evolved with changing workplace dynamics." at bounding box center [39, 181] width 39 height 6
type textarea "The management of relationships between employers and employees is foundational…"
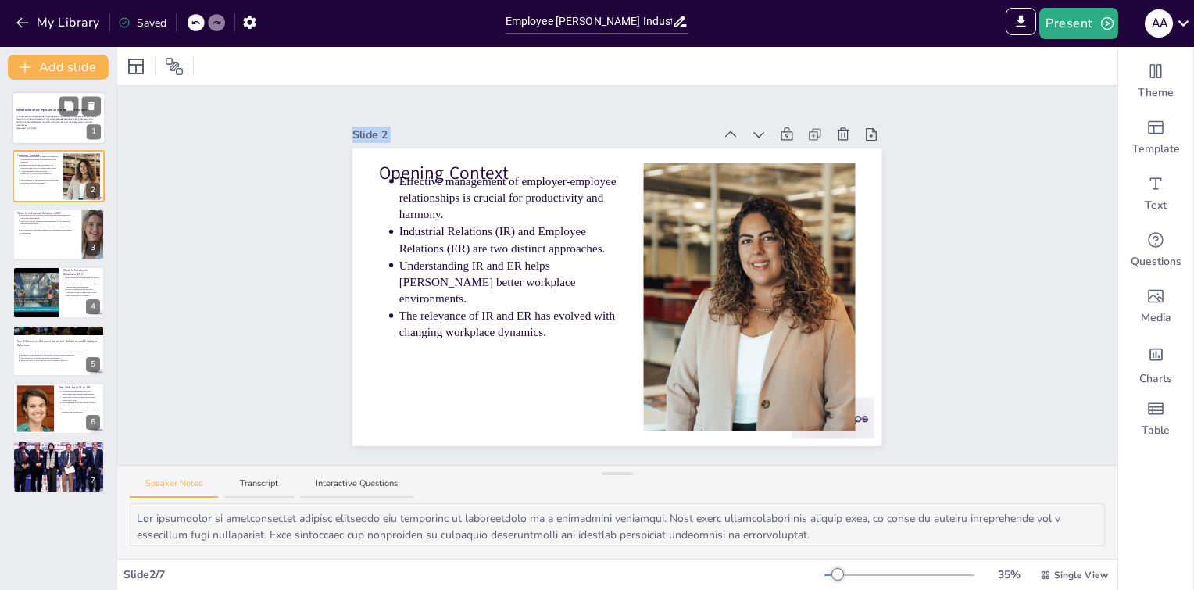
click at [31, 124] on p "This presentation explores the critical relationship between employers and empl…" at bounding box center [58, 121] width 84 height 12
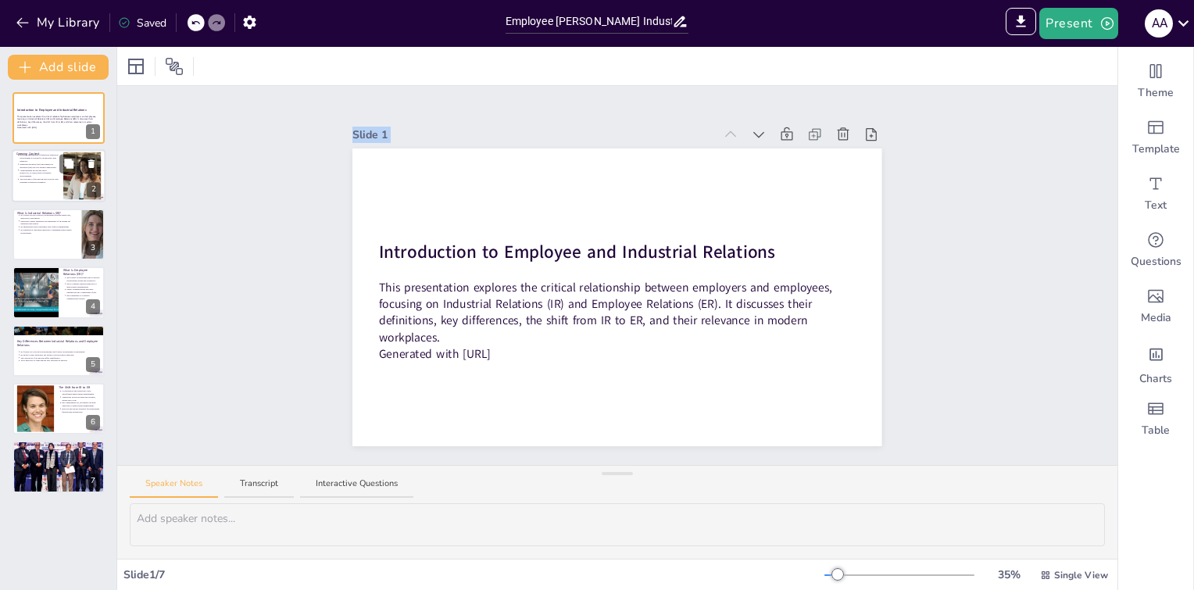
click at [41, 188] on div at bounding box center [59, 176] width 94 height 53
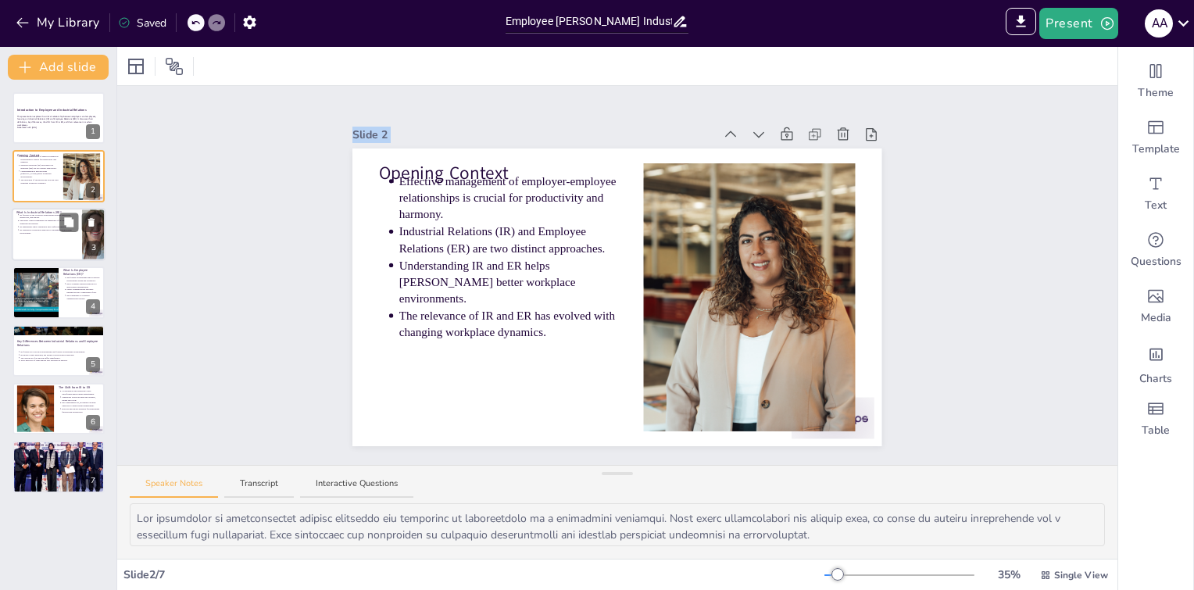
click at [59, 227] on p "IR emphasizes legal compliance and conflict management." at bounding box center [49, 226] width 58 height 3
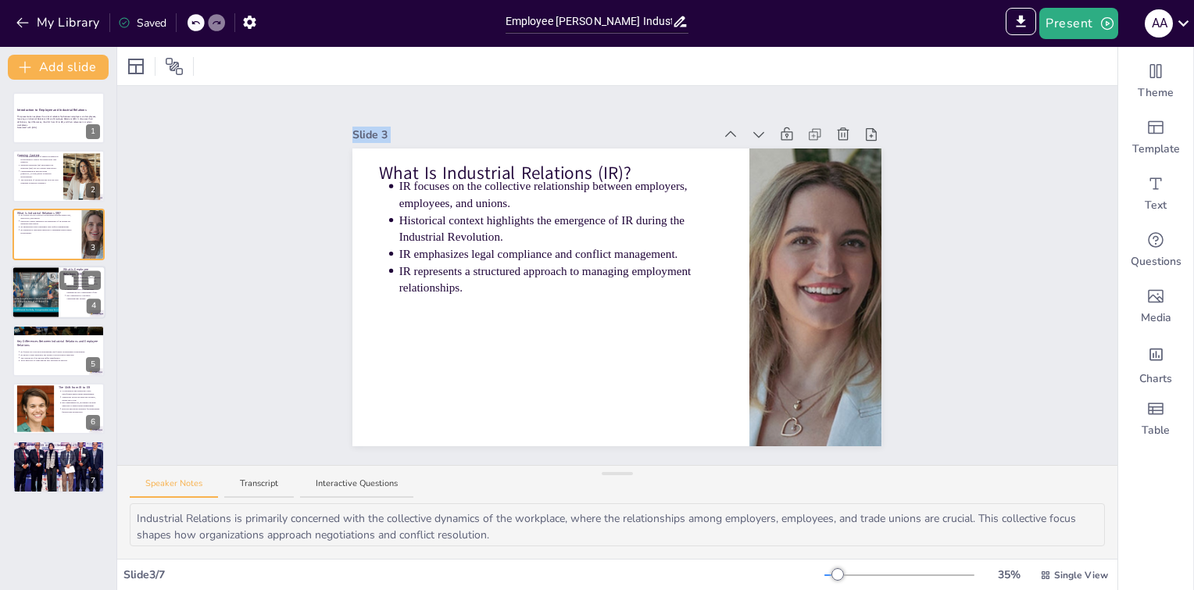
click at [45, 301] on div at bounding box center [35, 292] width 70 height 53
type textarea "Employee Relations emphasizes the importance of both individual and collective …"
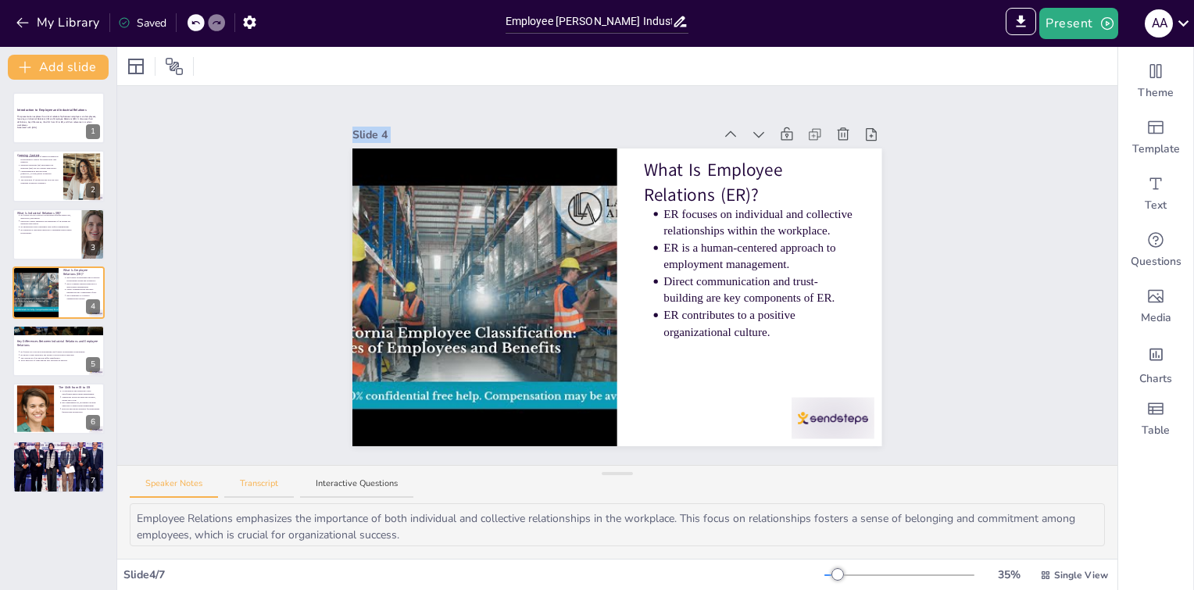
click at [265, 488] on button "Transcript" at bounding box center [259, 488] width 70 height 21
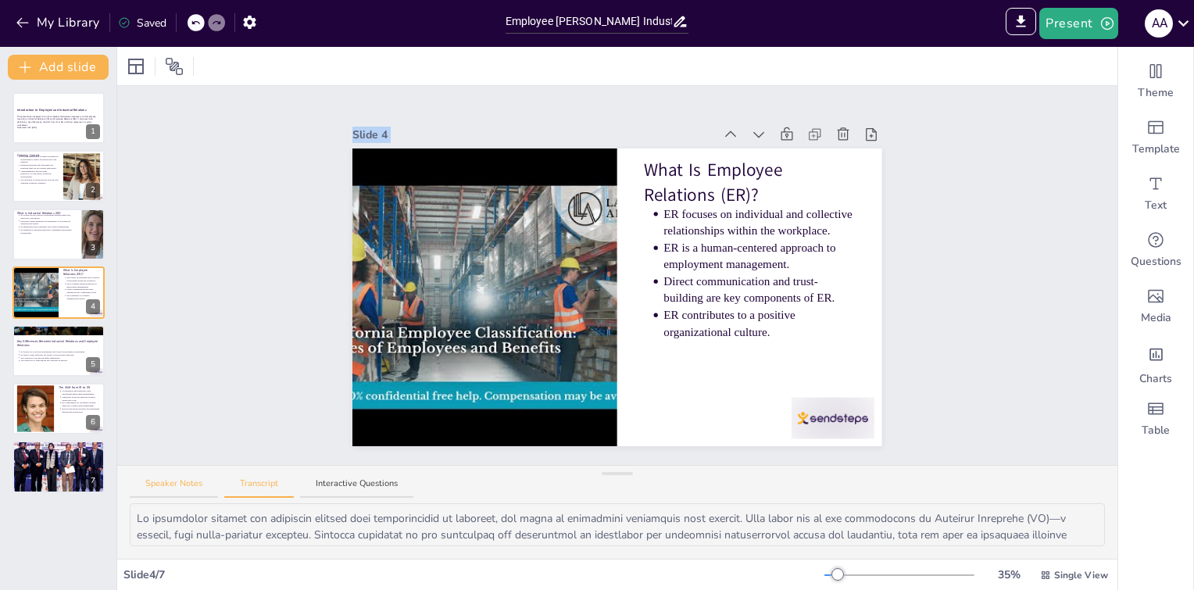
click at [170, 485] on button "Speaker Notes" at bounding box center [174, 488] width 88 height 21
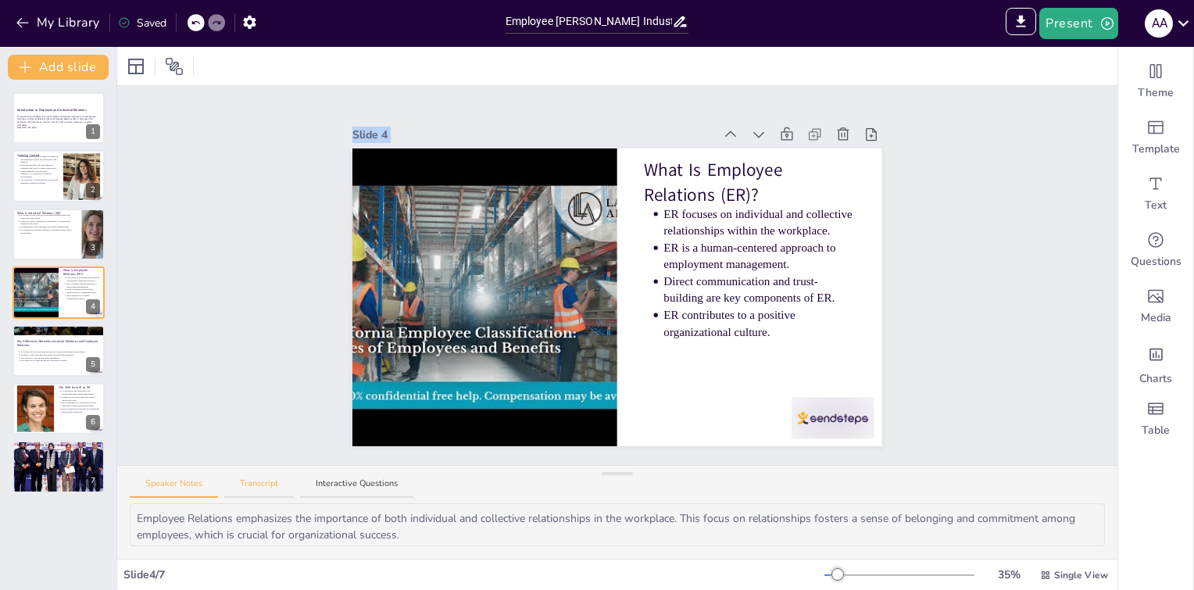
click at [285, 483] on button "Transcript" at bounding box center [259, 488] width 70 height 21
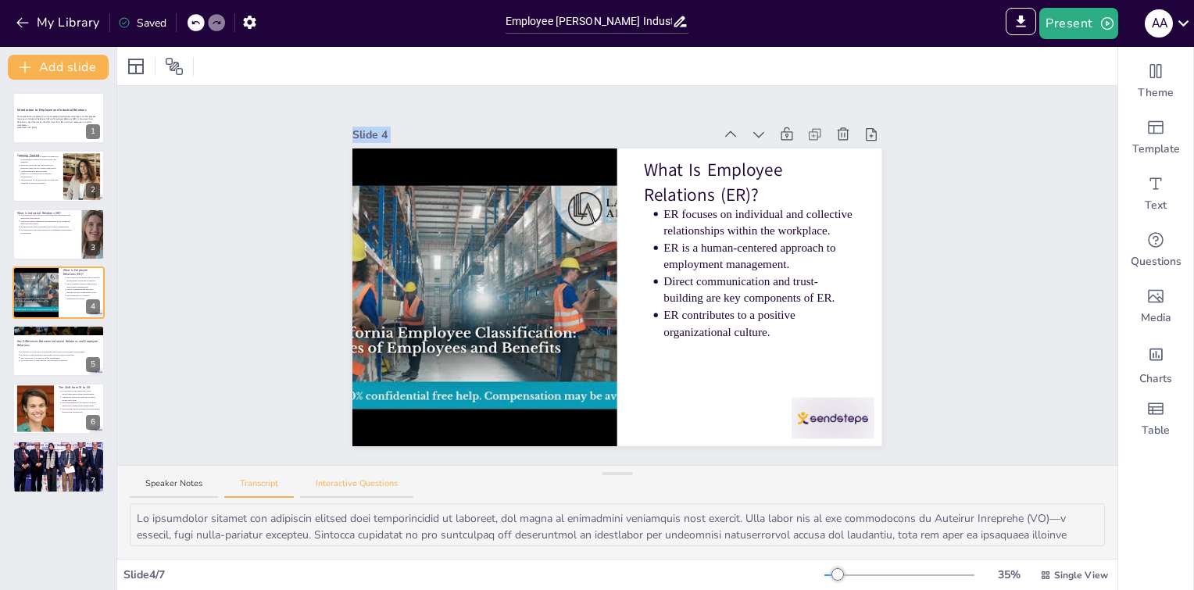
click at [351, 486] on button "Interactive Questions" at bounding box center [356, 488] width 113 height 21
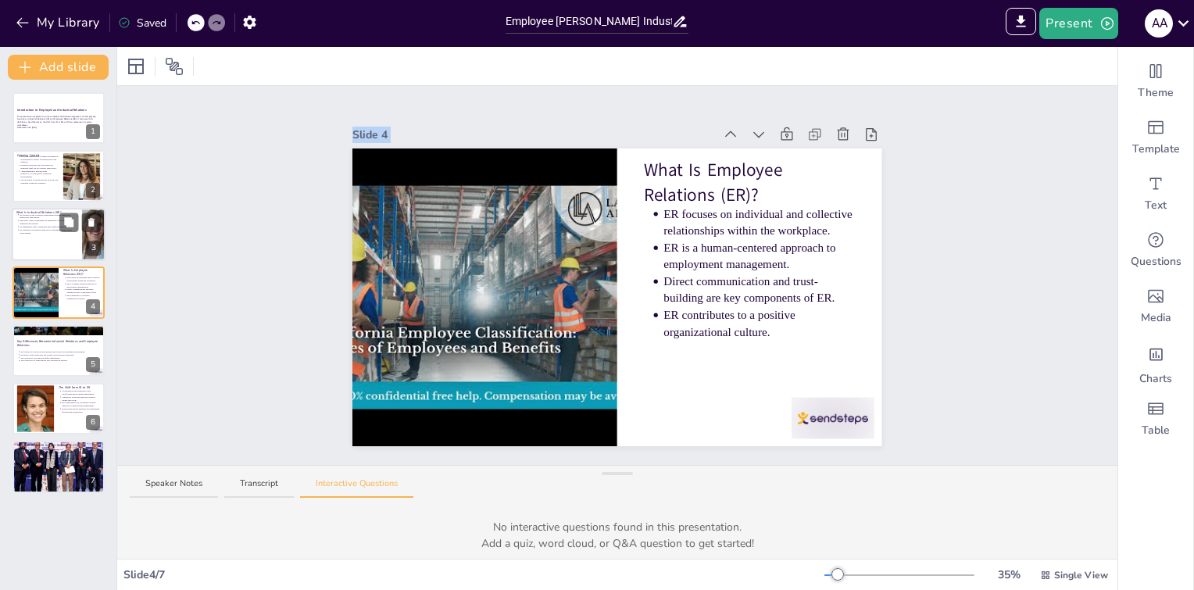
click at [41, 235] on div at bounding box center [59, 234] width 94 height 53
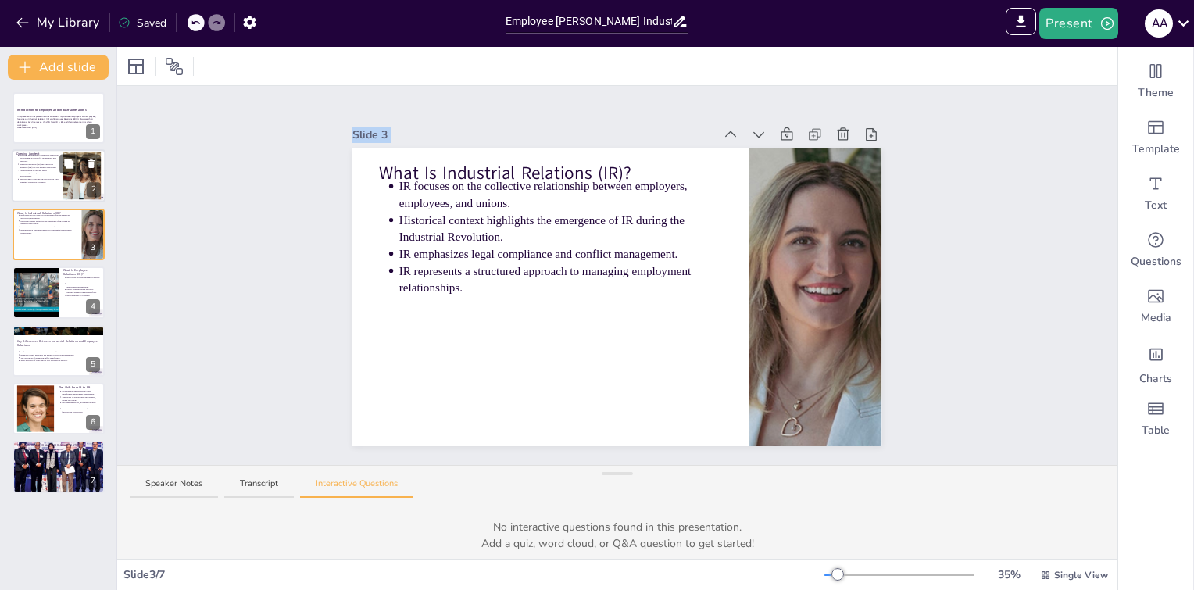
click at [37, 166] on p "Industrial Relations (IR) and Employee Relations (ER) are two distinct approach…" at bounding box center [39, 166] width 39 height 6
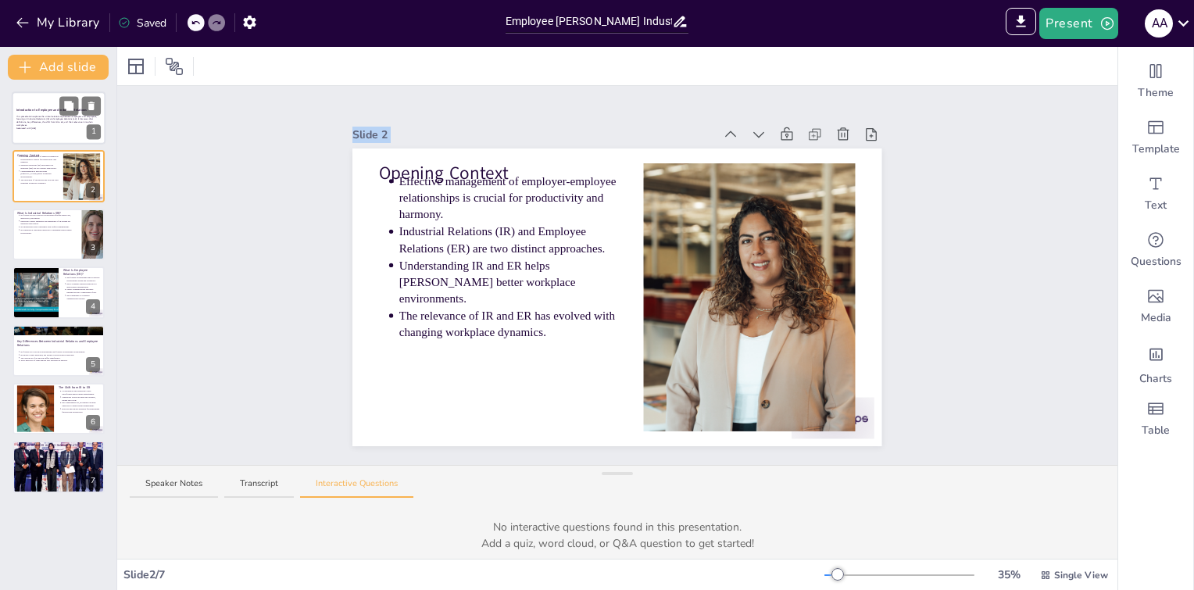
click at [31, 132] on div at bounding box center [59, 117] width 94 height 53
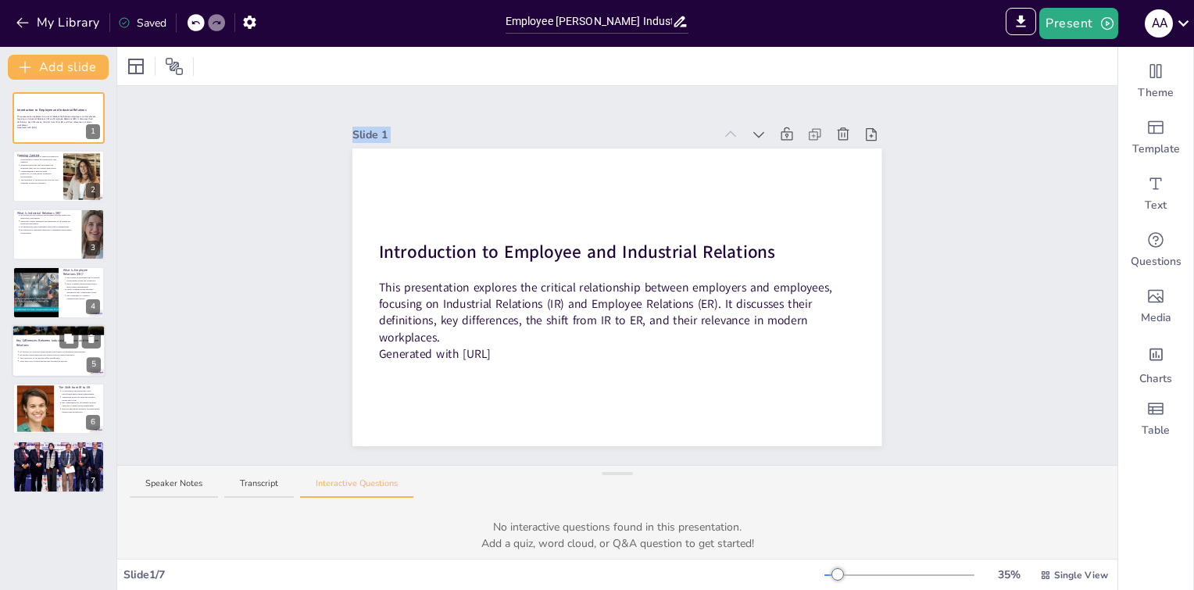
click at [43, 351] on p "IR focuses on collective relationships; ER focuses on individual relationships." at bounding box center [60, 351] width 81 height 3
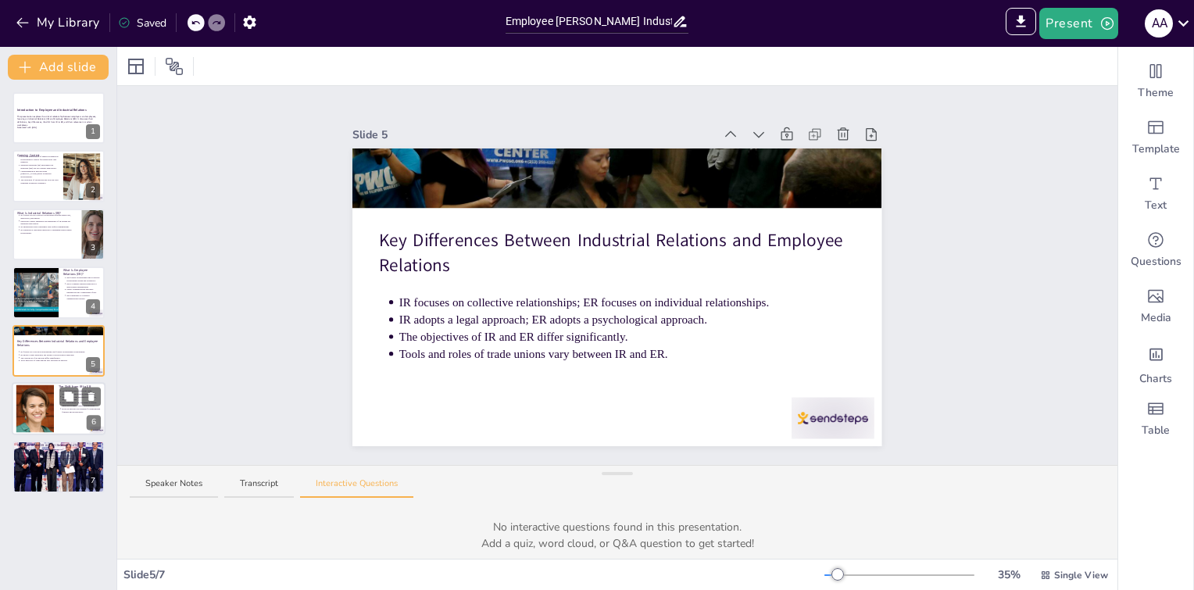
click at [47, 422] on div at bounding box center [35, 409] width 48 height 48
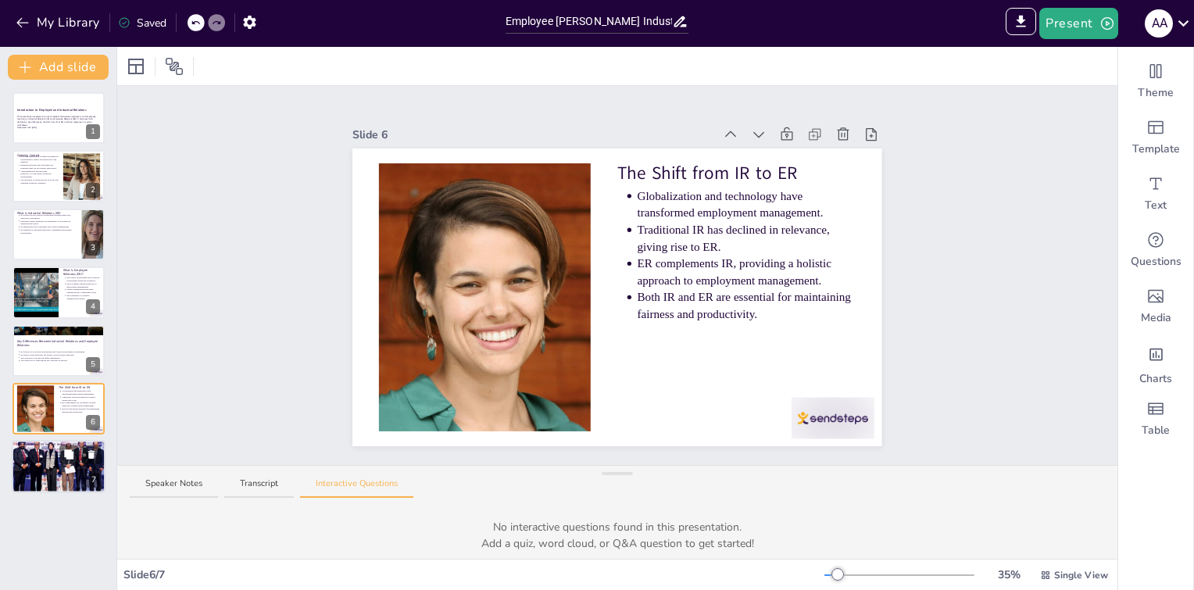
click at [75, 464] on div at bounding box center [59, 467] width 94 height 64
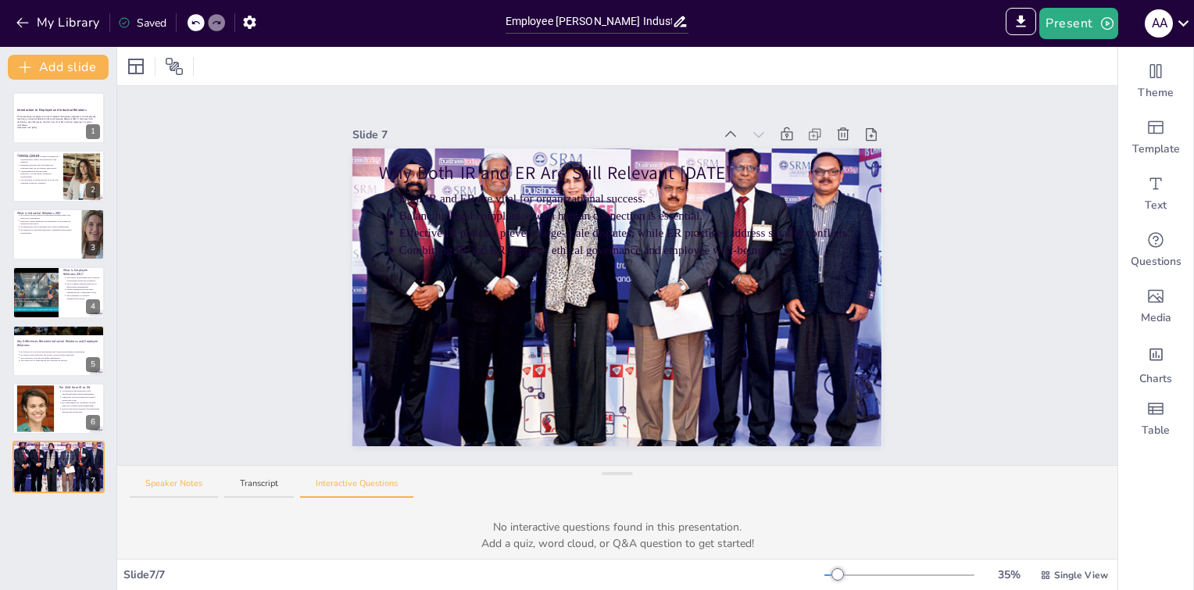
click at [189, 478] on button "Speaker Notes" at bounding box center [174, 488] width 88 height 21
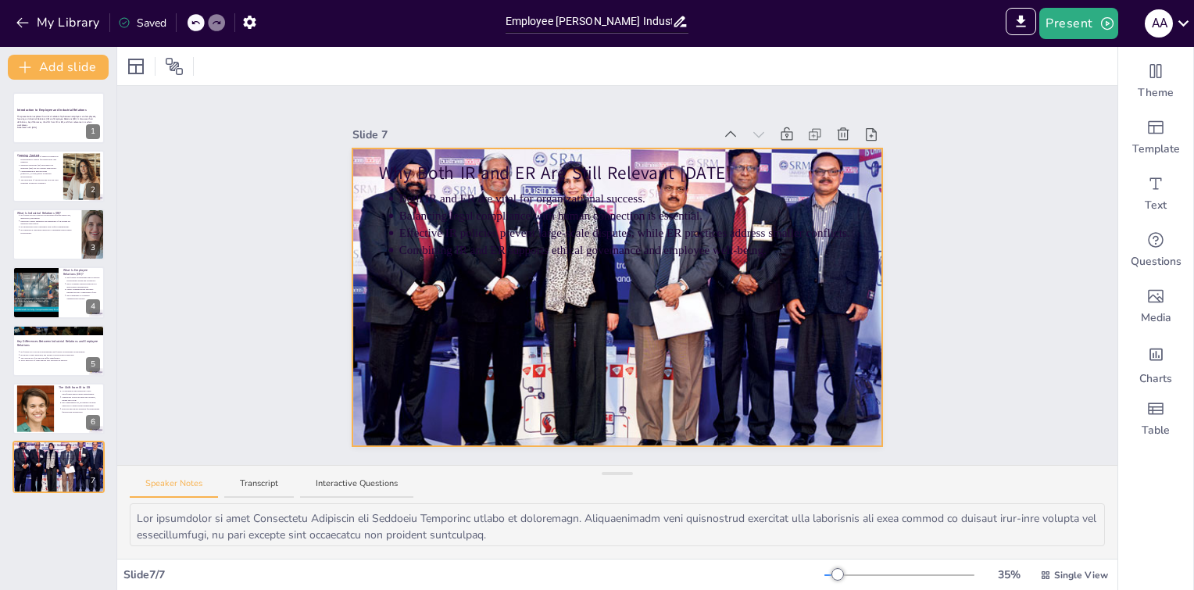
click at [500, 348] on div at bounding box center [617, 297] width 529 height 361
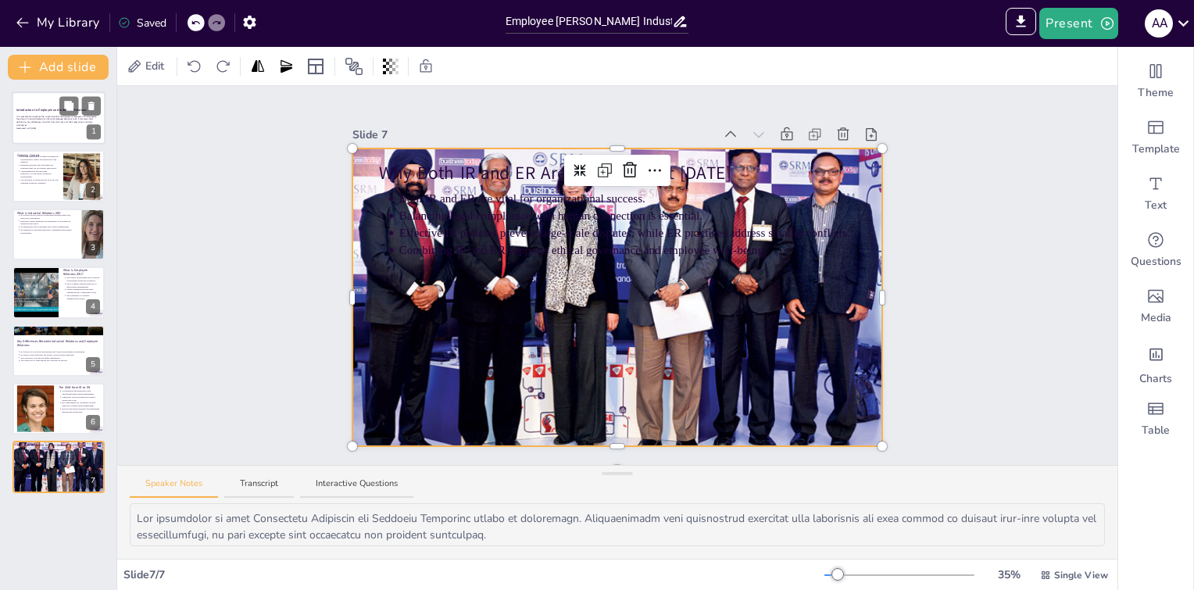
click at [44, 120] on p "This presentation explores the critical relationship between employers and empl…" at bounding box center [58, 121] width 84 height 12
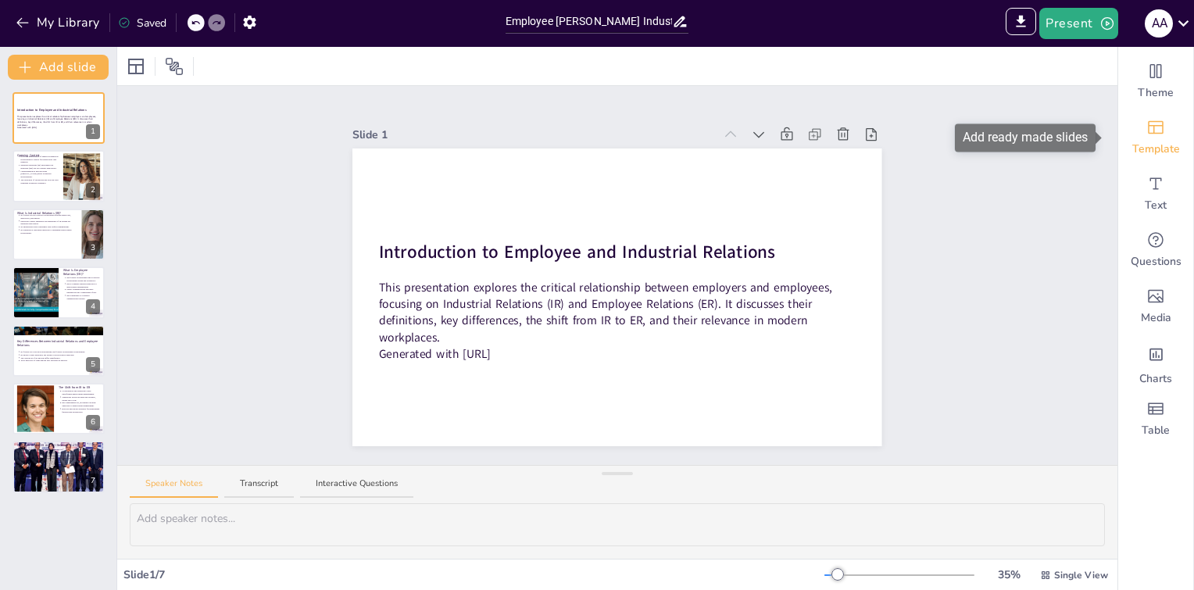
click at [1150, 157] on div "Template" at bounding box center [1156, 137] width 75 height 56
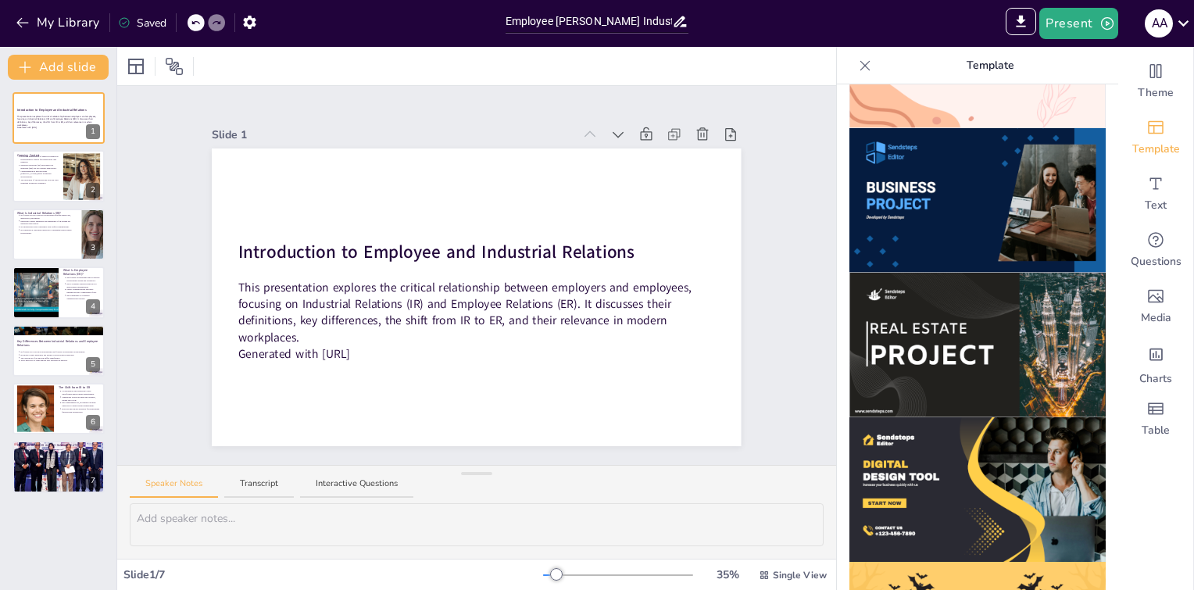
click at [933, 157] on img at bounding box center [978, 200] width 256 height 145
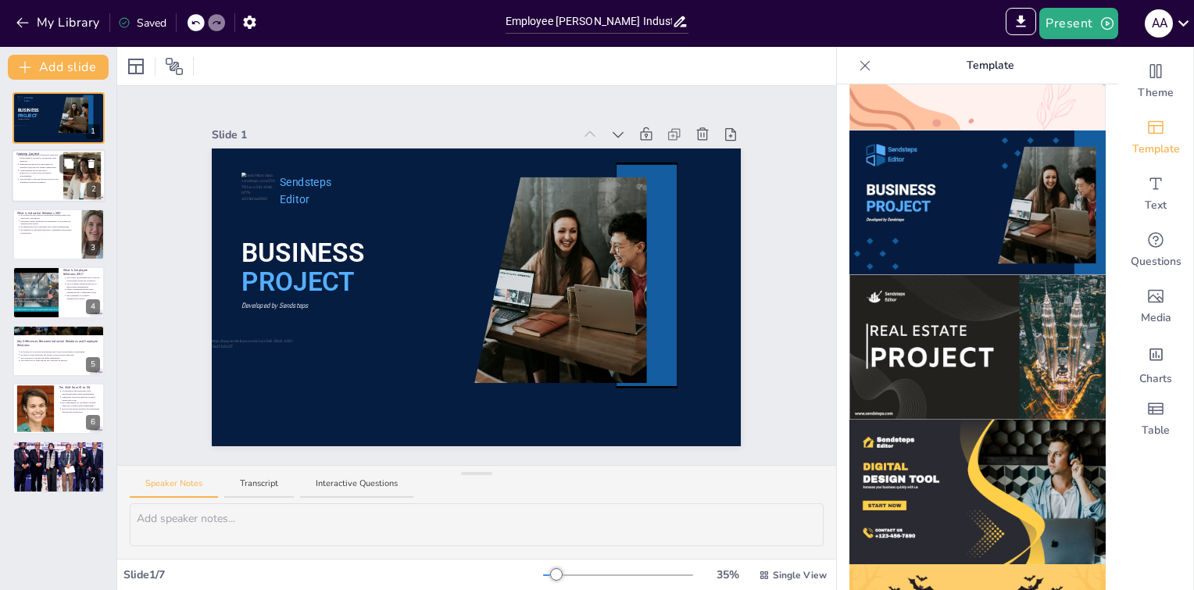
click at [38, 178] on p "The relevance of IR and ER has evolved with changing workplace dynamics." at bounding box center [39, 181] width 39 height 6
type textarea "The management of relationships between employers and employees is foundational…"
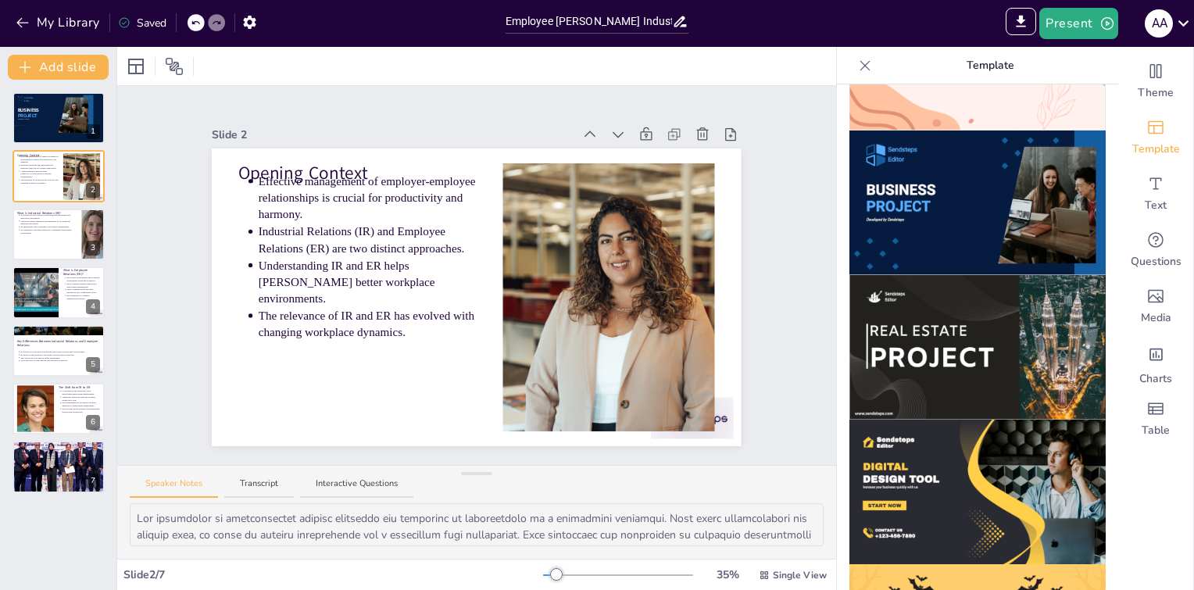
click at [940, 181] on img at bounding box center [978, 203] width 256 height 145
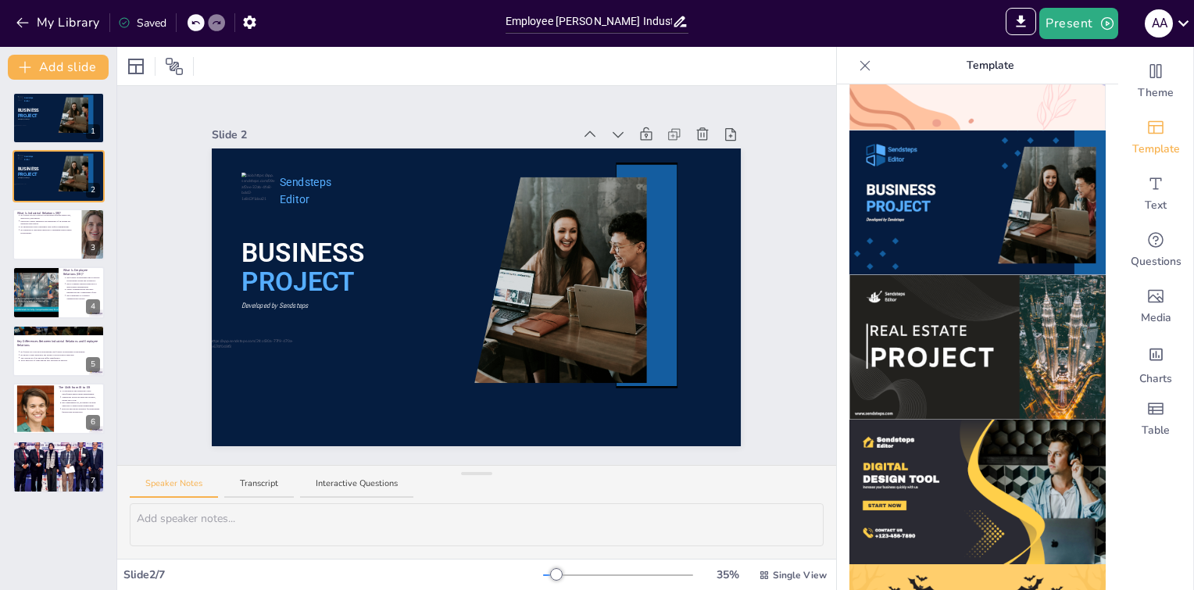
click at [197, 16] on div at bounding box center [196, 22] width 17 height 17
type textarea "Employee Relations emphasizes the importance of both individual and collective …"
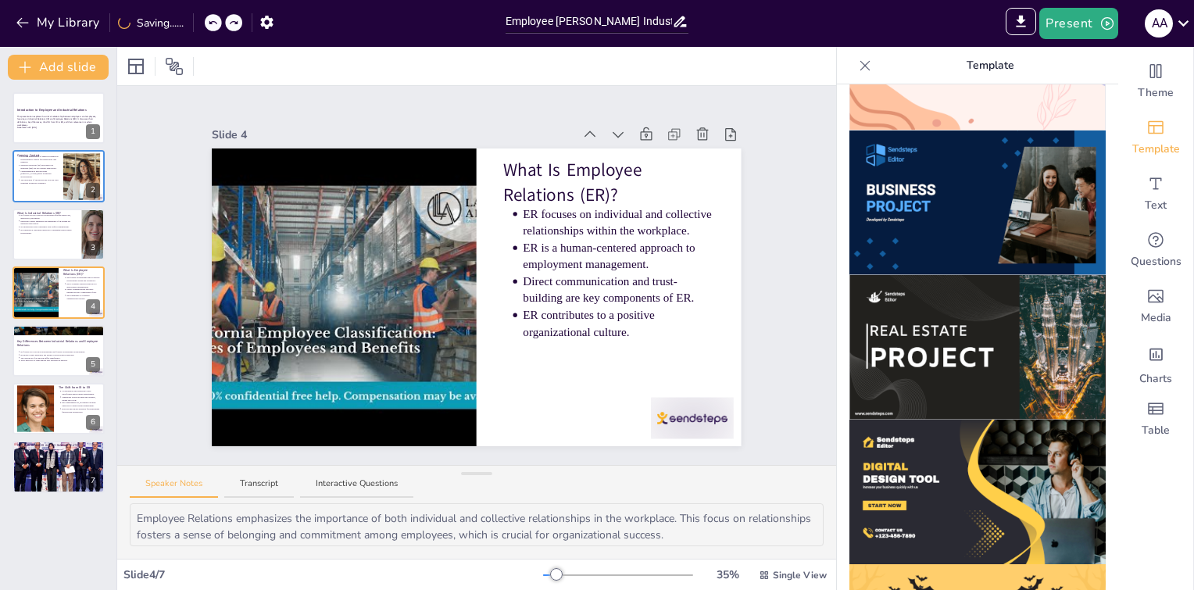
drag, startPoint x: 966, startPoint y: 188, endPoint x: 908, endPoint y: 156, distance: 66.1
click at [908, 156] on img at bounding box center [978, 203] width 256 height 145
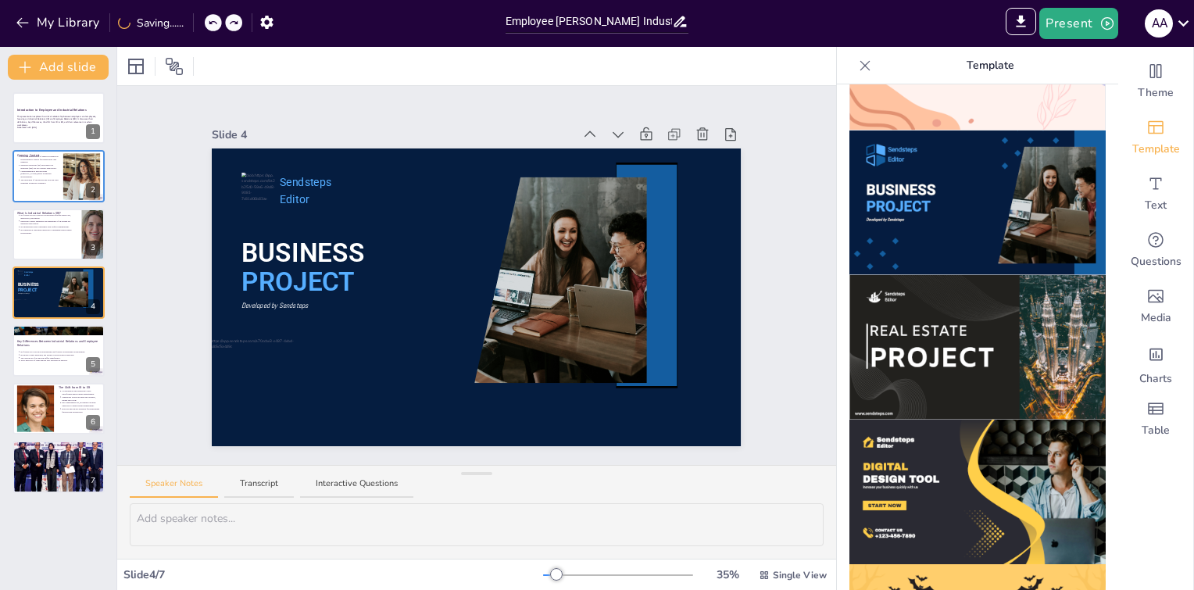
click at [209, 20] on icon at bounding box center [212, 22] width 9 height 9
type textarea "Employee Relations emphasizes the importance of both individual and collective …"
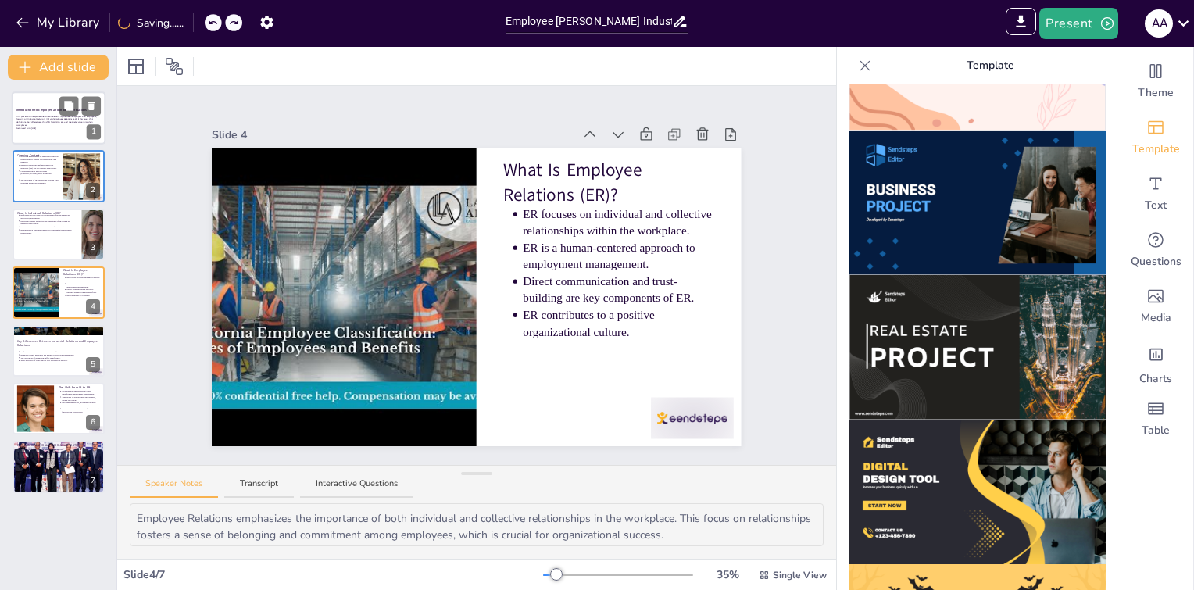
click at [52, 129] on p "Generated with [URL]" at bounding box center [58, 128] width 84 height 3
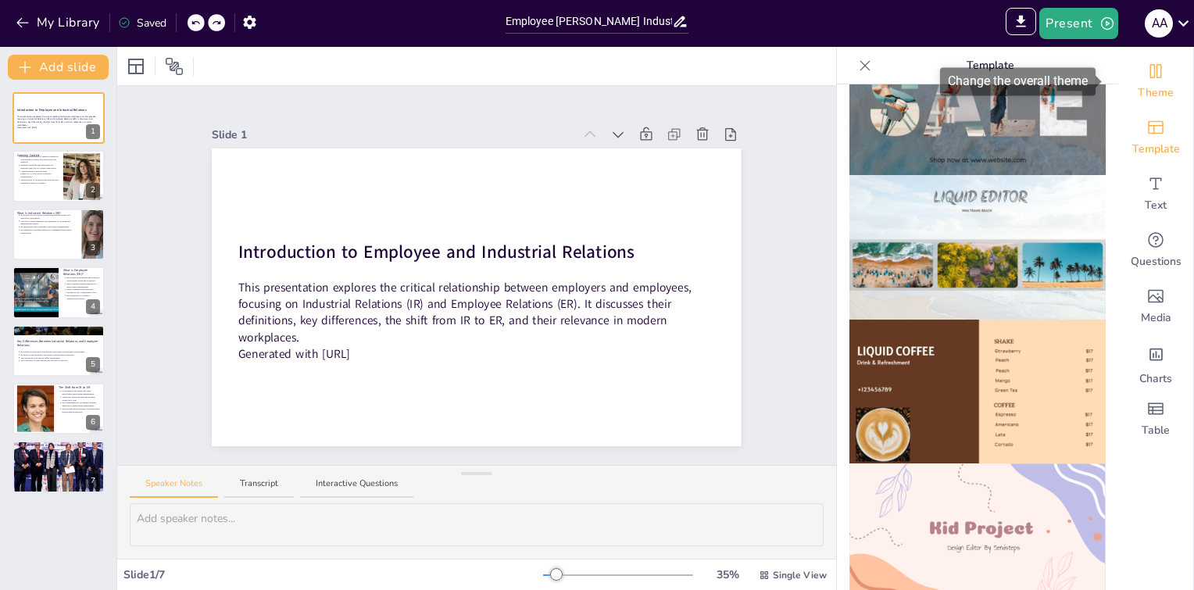
scroll to position [786, 0]
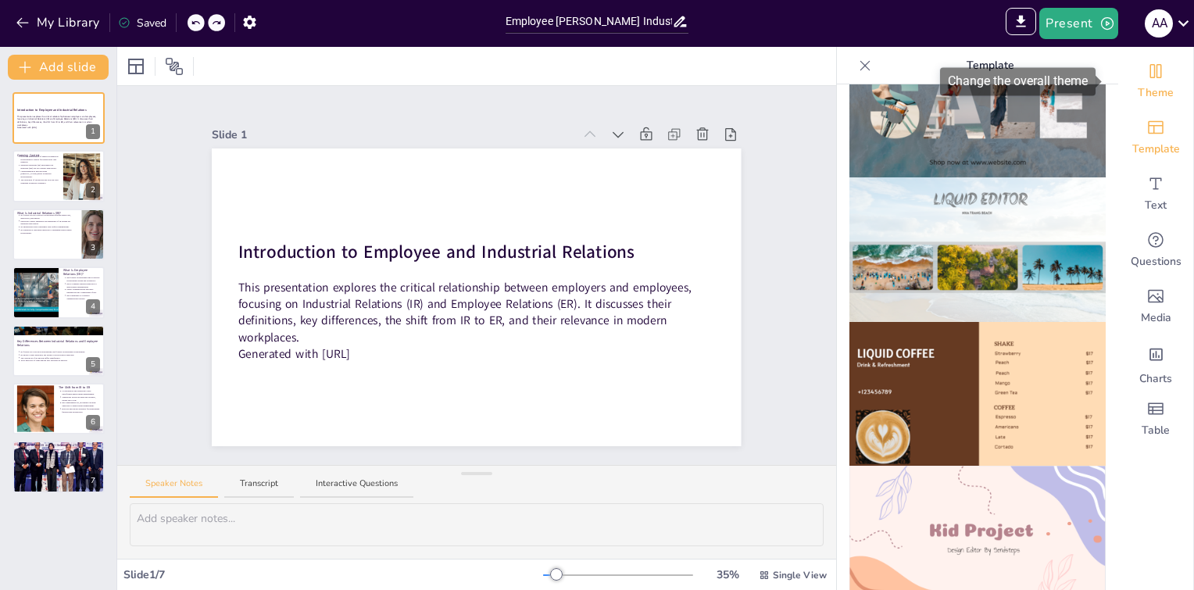
click at [1138, 94] on span "Theme" at bounding box center [1156, 93] width 36 height 16
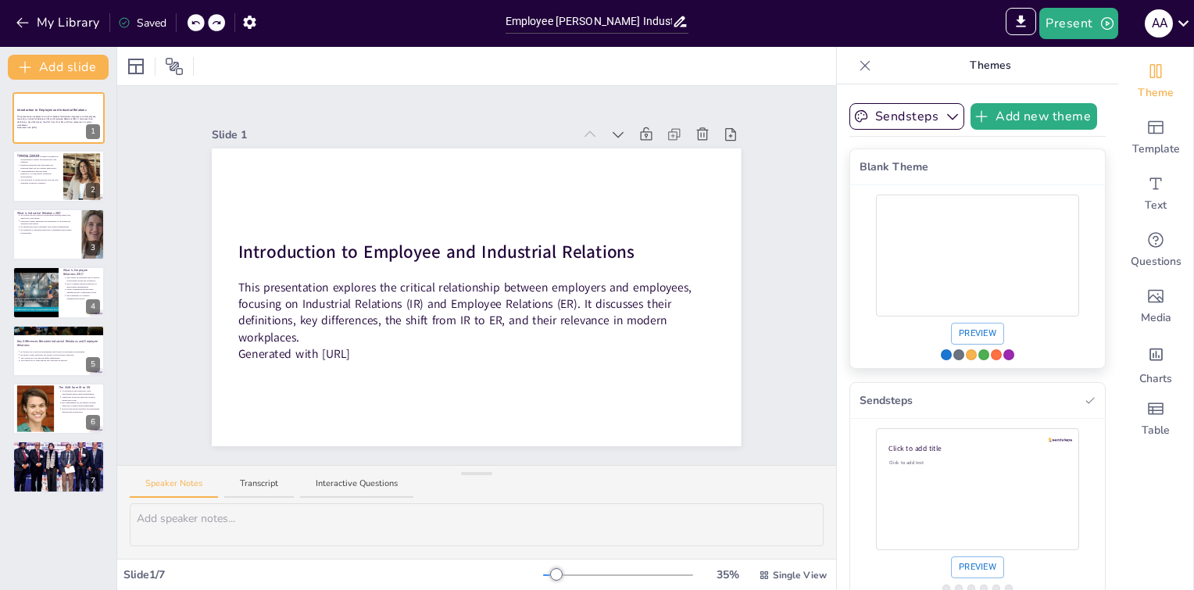
scroll to position [0, 0]
click at [954, 350] on div "Use theme Blank Theme" at bounding box center [959, 354] width 11 height 11
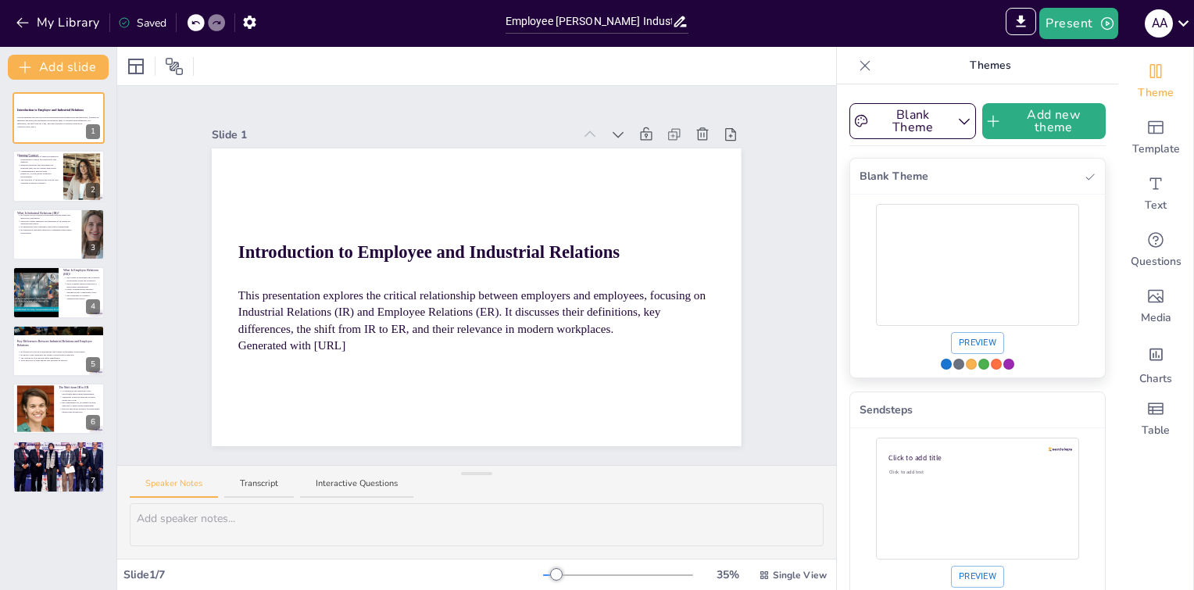
click at [941, 366] on div "Use theme Blank Theme" at bounding box center [946, 364] width 11 height 11
click at [1004, 365] on div "Use theme Blank Theme" at bounding box center [1009, 364] width 11 height 11
click at [991, 365] on div "Use theme Blank Theme" at bounding box center [996, 364] width 11 height 11
